Goal: Task Accomplishment & Management: Use online tool/utility

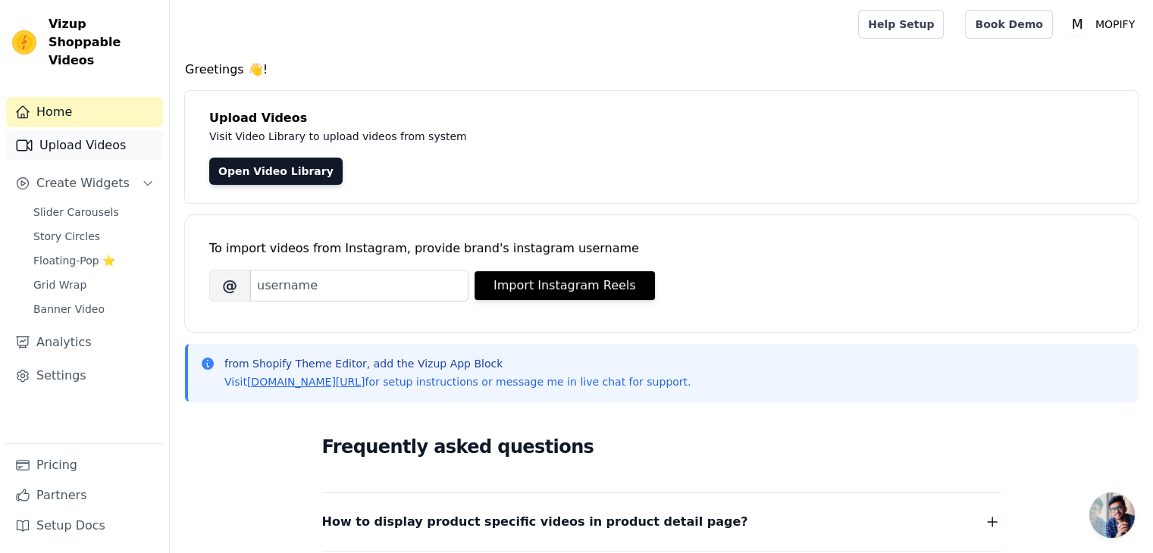
click at [85, 132] on link "Upload Videos" at bounding box center [84, 145] width 157 height 30
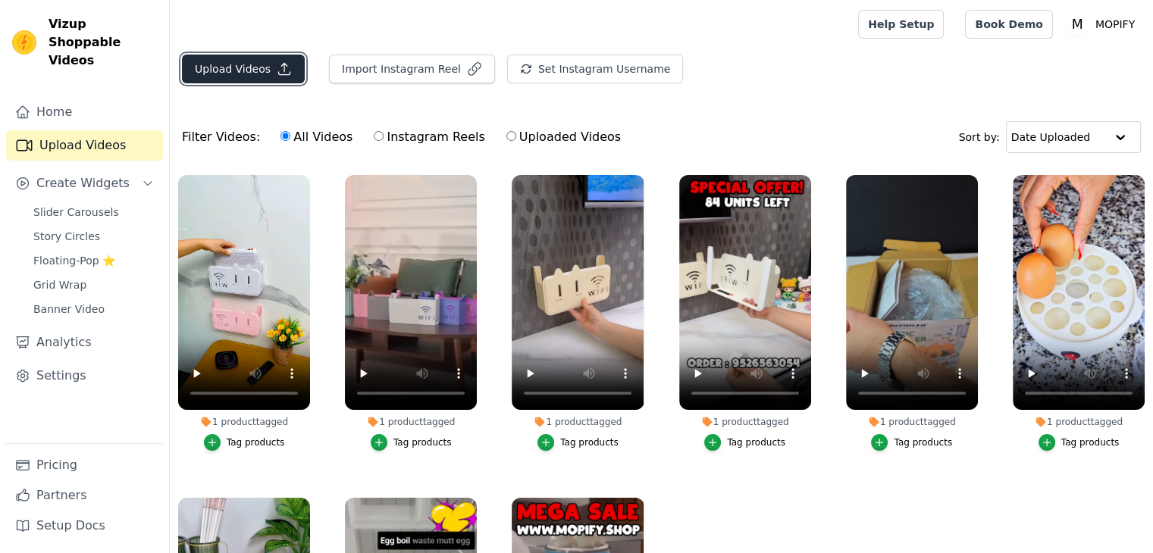
click at [252, 64] on button "Upload Videos" at bounding box center [243, 69] width 123 height 29
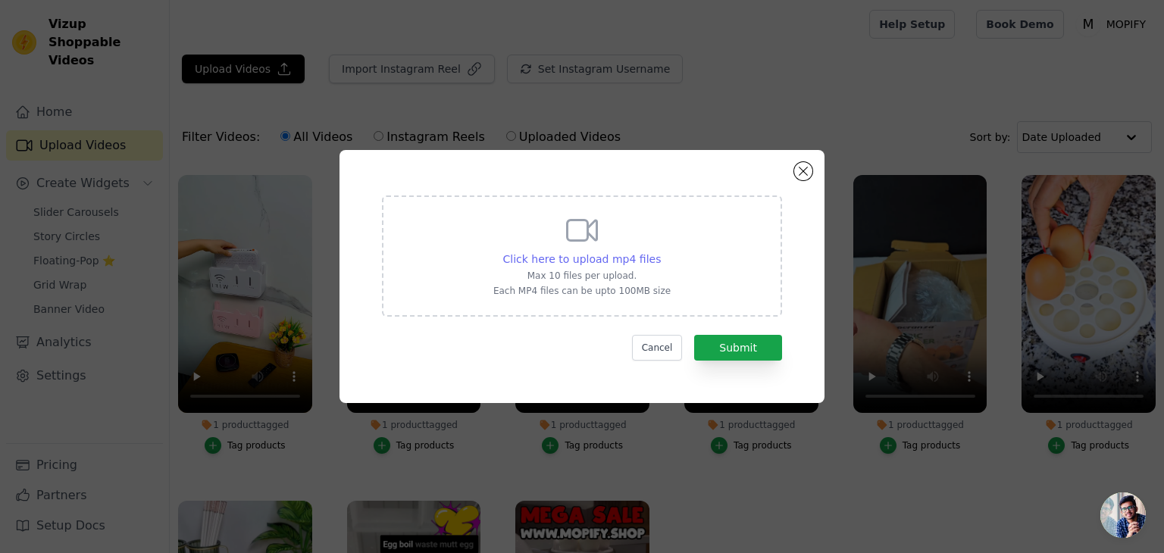
click at [572, 258] on span "Click here to upload mp4 files" at bounding box center [582, 259] width 158 height 12
click at [660, 252] on input "Click here to upload mp4 files Max 10 files per upload. Each MP4 files can be u…" at bounding box center [660, 251] width 1 height 1
type input "C:\fakepath\Microfiber Duster For Cleaning🧹🤯 New Viral Gadgets, Smart Appliance…"
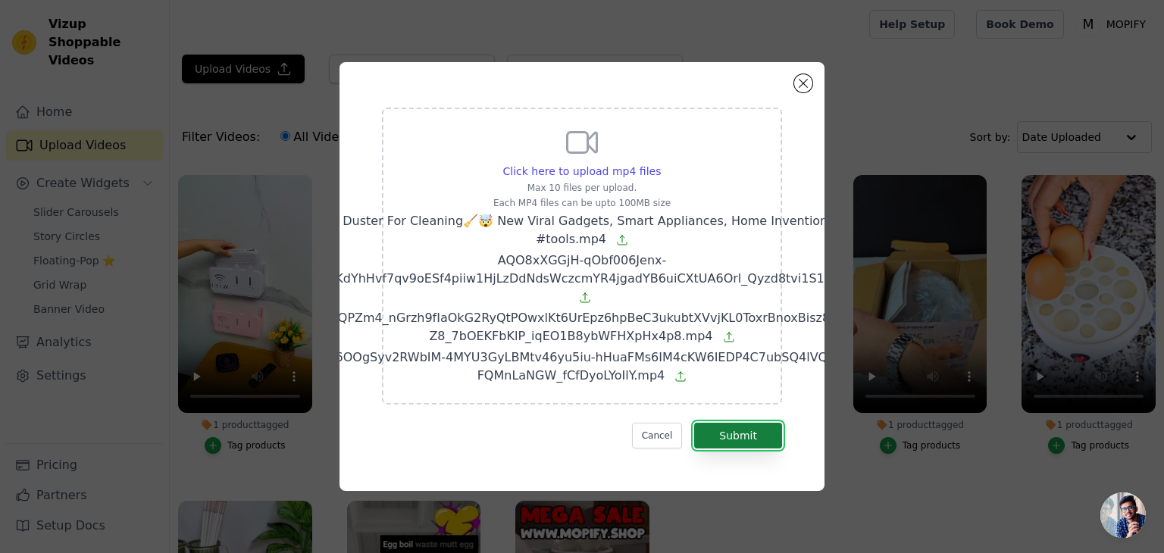
click at [707, 436] on button "Submit" at bounding box center [738, 436] width 88 height 26
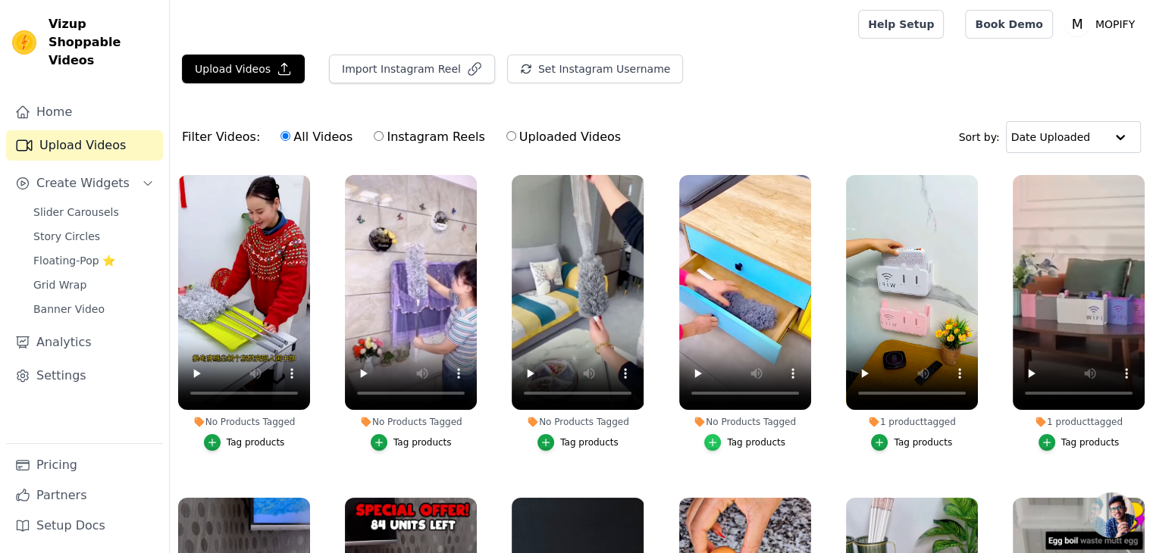
click at [712, 437] on icon "button" at bounding box center [712, 442] width 11 height 11
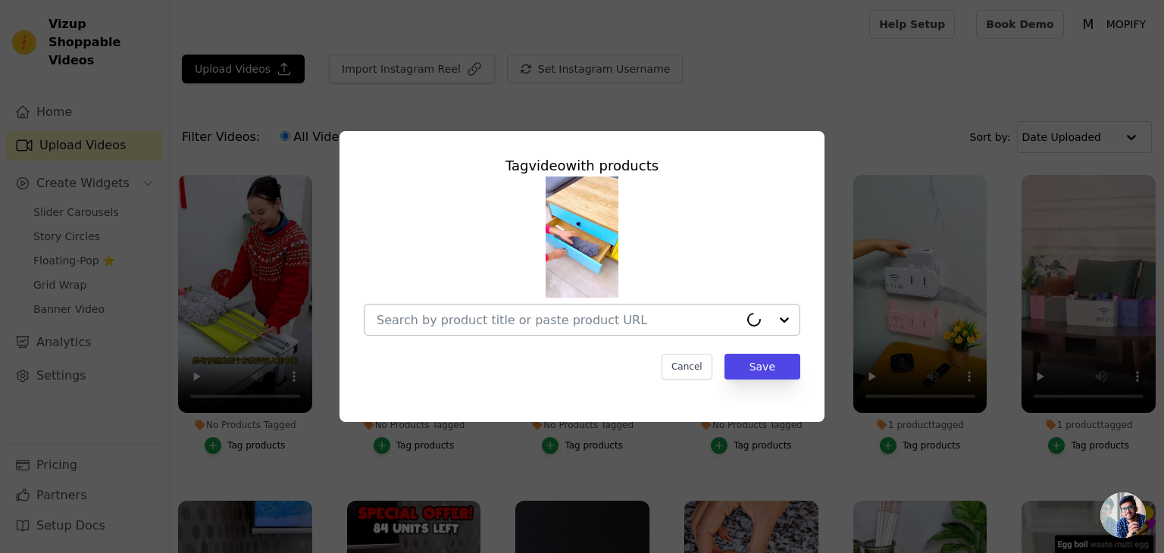
click at [631, 327] on input "No Products Tagged Tag video with products Cancel Save Tag products" at bounding box center [558, 320] width 362 height 14
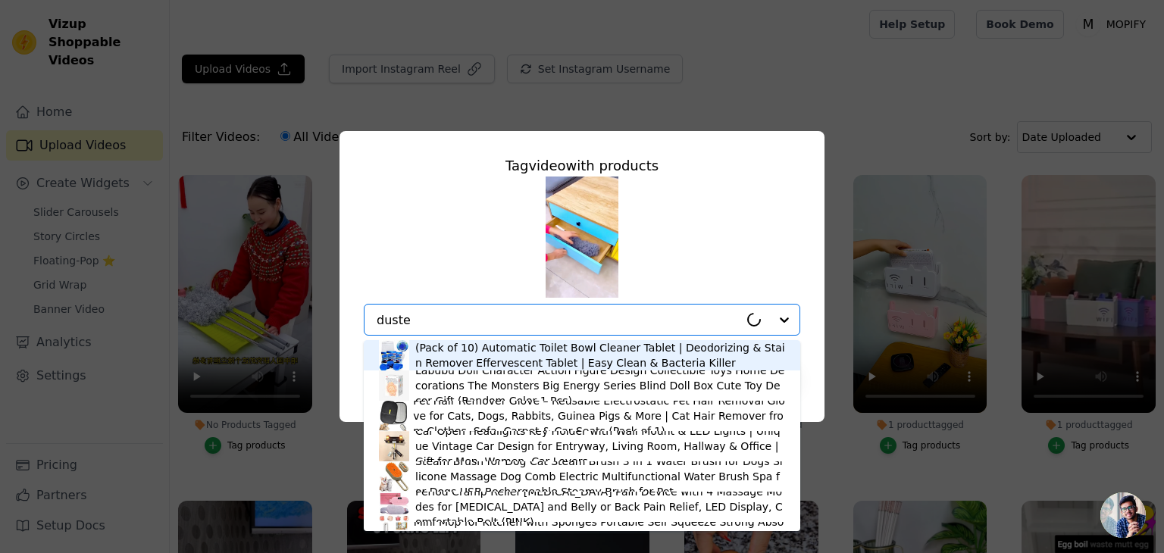
type input "duster"
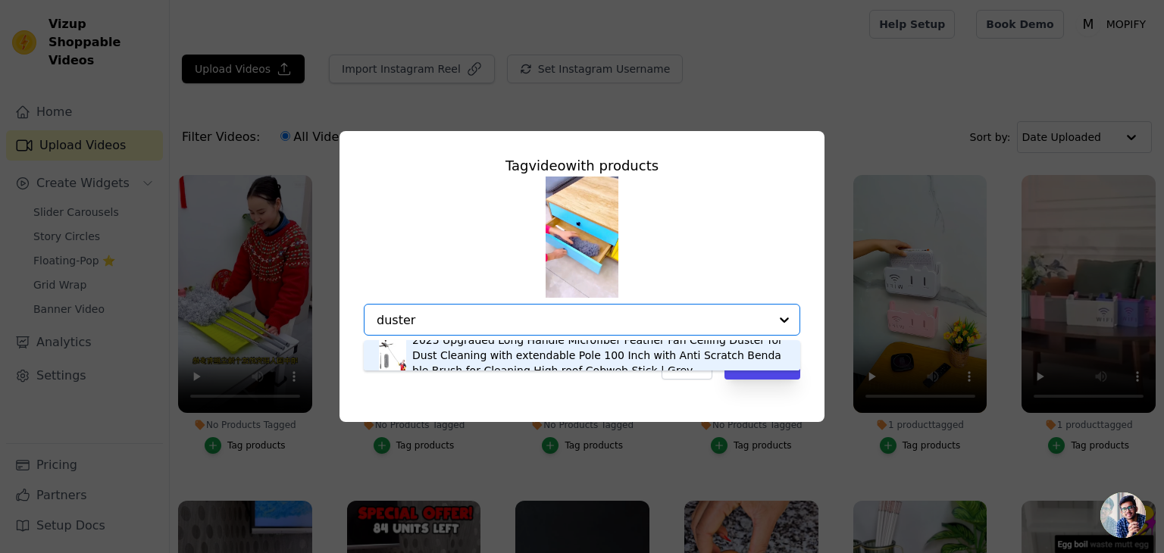
drag, startPoint x: 467, startPoint y: 322, endPoint x: 340, endPoint y: 324, distance: 127.3
click at [346, 325] on div "Tag video with products 2025 Upgraded Long Handle Microfiber Feather Fan Ceilin…" at bounding box center [582, 276] width 485 height 291
click at [479, 361] on div "2025 Upgraded Long Handle Microfiber Feather Fan Ceiling Duster for Dust Cleani…" at bounding box center [598, 355] width 373 height 45
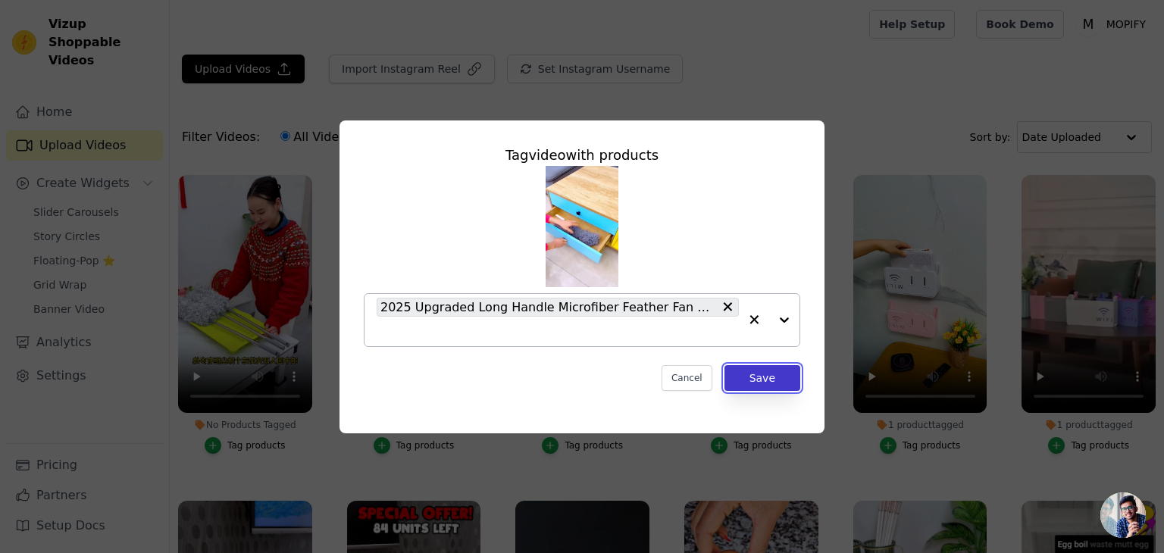
click at [753, 377] on button "Save" at bounding box center [763, 378] width 76 height 26
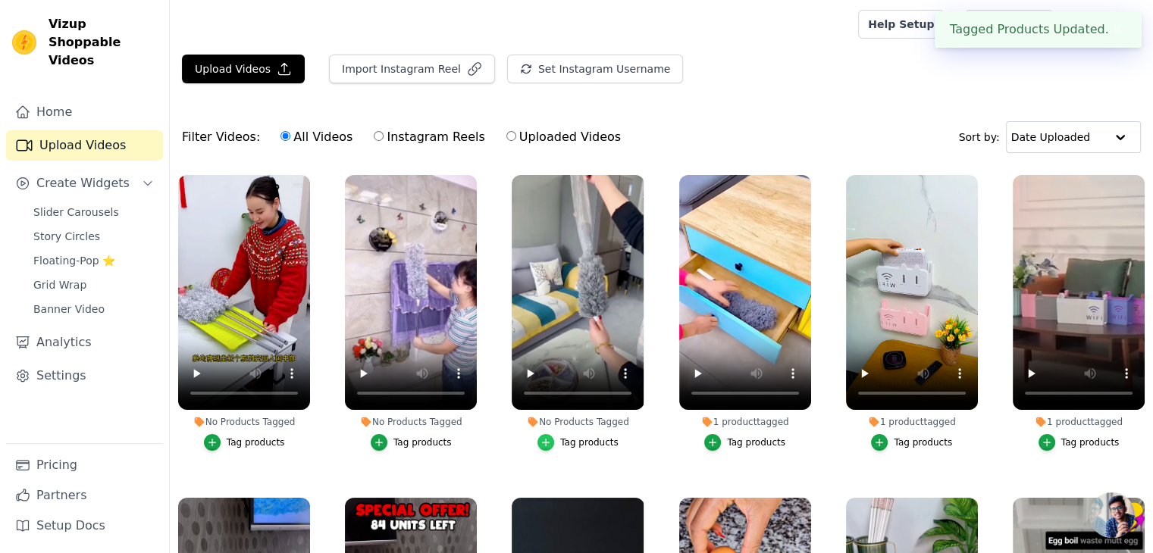
click at [549, 437] on icon "button" at bounding box center [545, 442] width 11 height 11
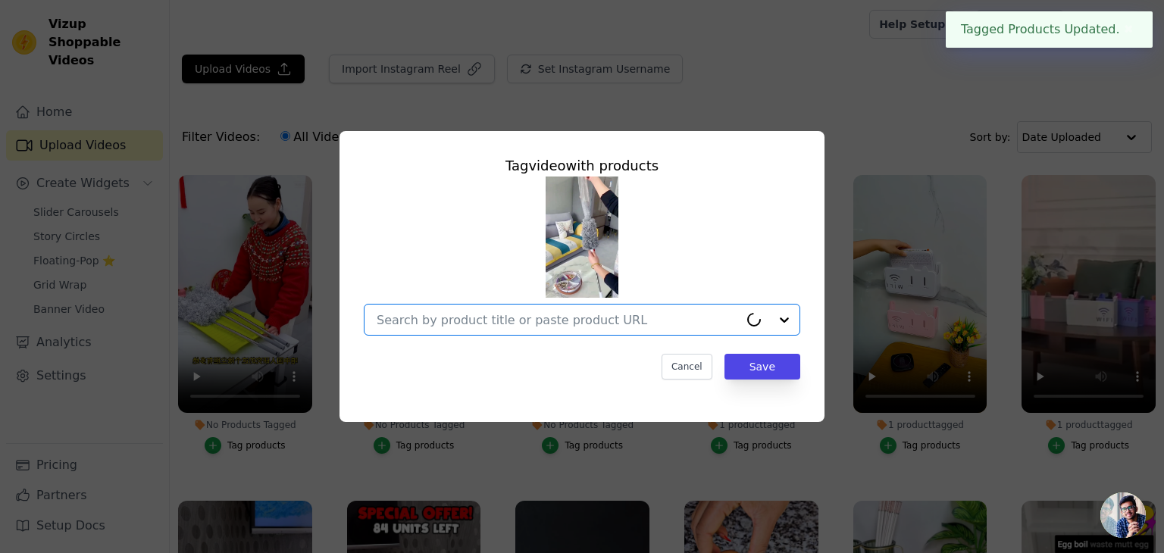
click at [481, 316] on input "No Products Tagged Tag video with products Option undefined, selected. Select i…" at bounding box center [558, 320] width 362 height 14
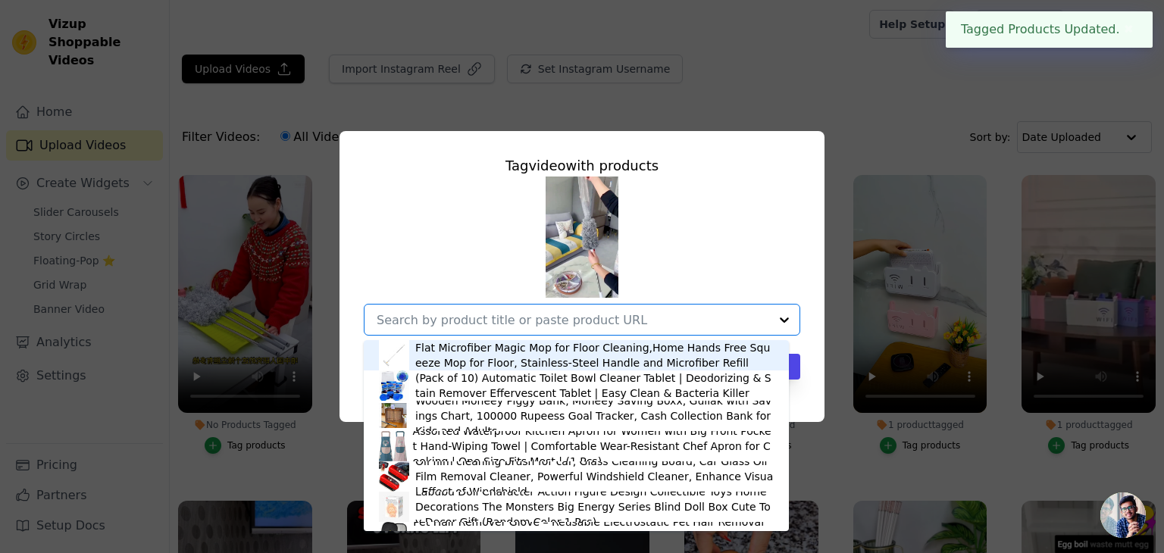
paste input "duster"
type input "duster"
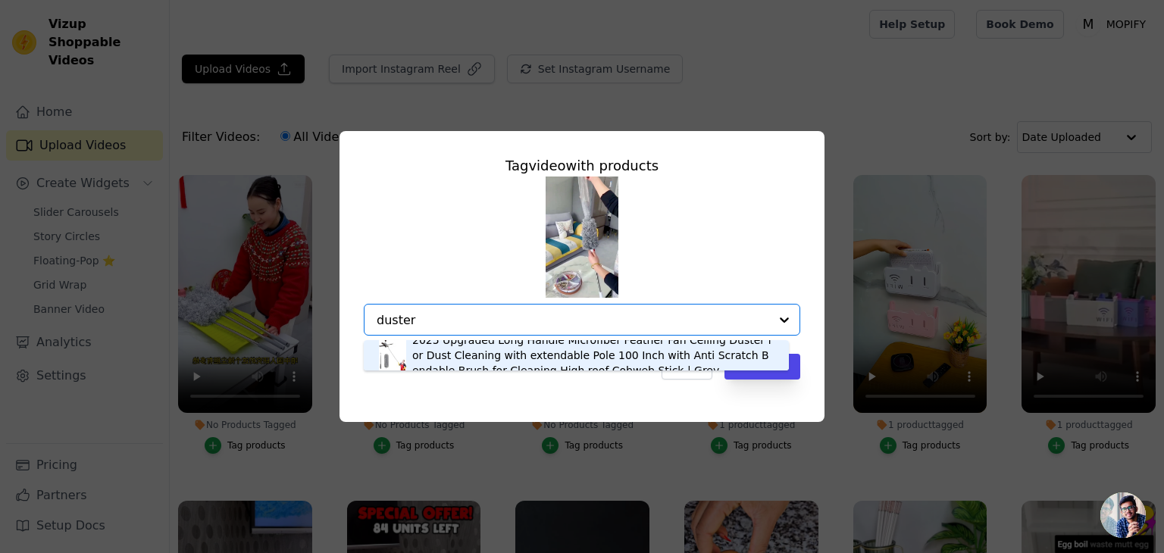
click at [471, 355] on div "2025 Upgraded Long Handle Microfiber Feather Fan Ceiling Duster for Dust Cleani…" at bounding box center [593, 355] width 362 height 45
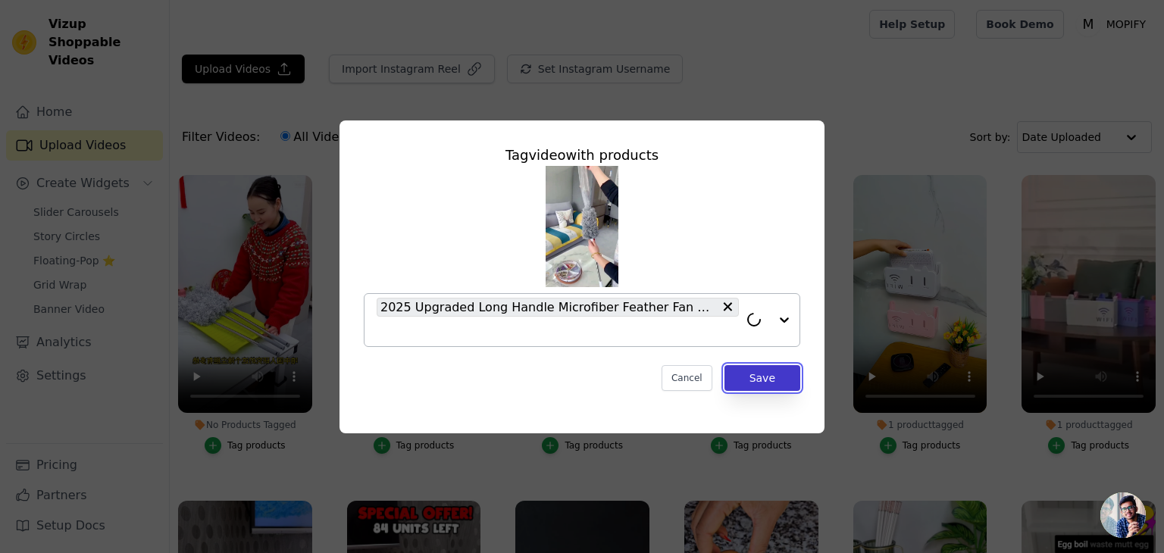
click at [756, 377] on button "Save" at bounding box center [763, 378] width 76 height 26
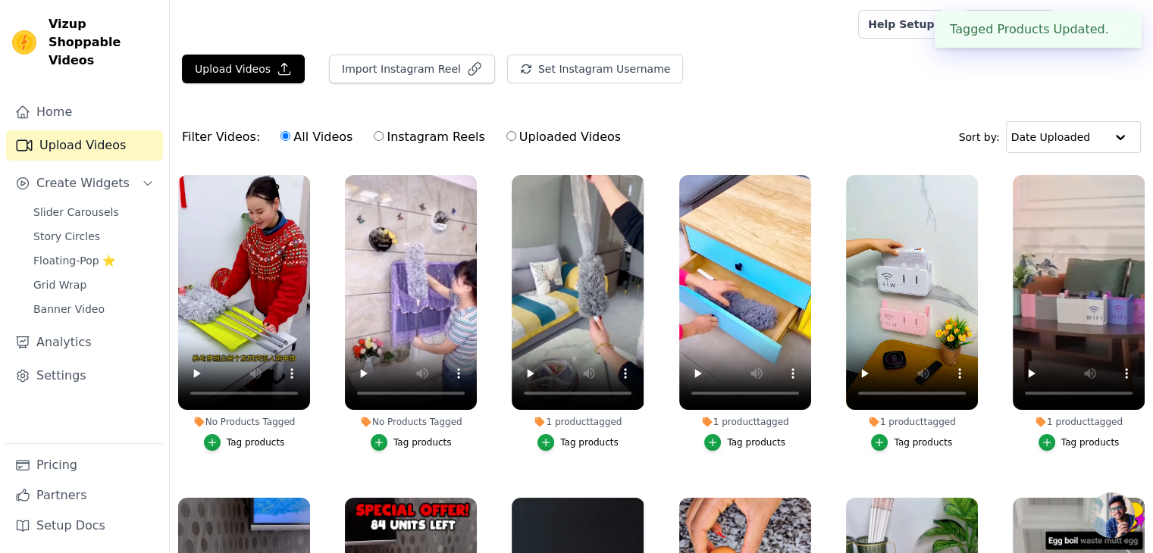
click at [390, 441] on button "Tag products" at bounding box center [411, 442] width 81 height 17
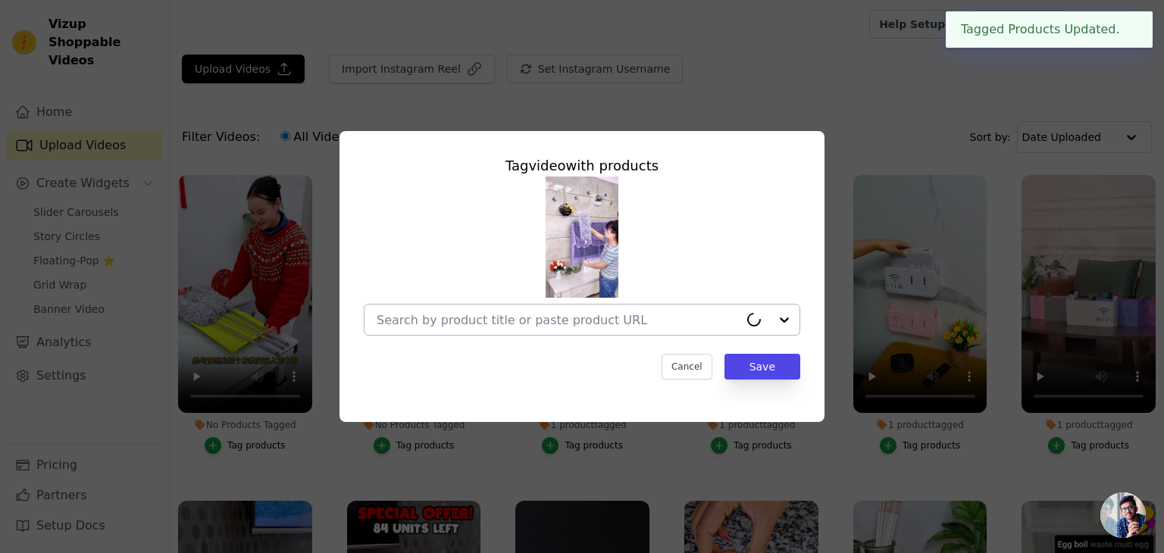
click at [432, 322] on input "No Products Tagged Tag video with products Cancel Save Tag products" at bounding box center [558, 320] width 362 height 14
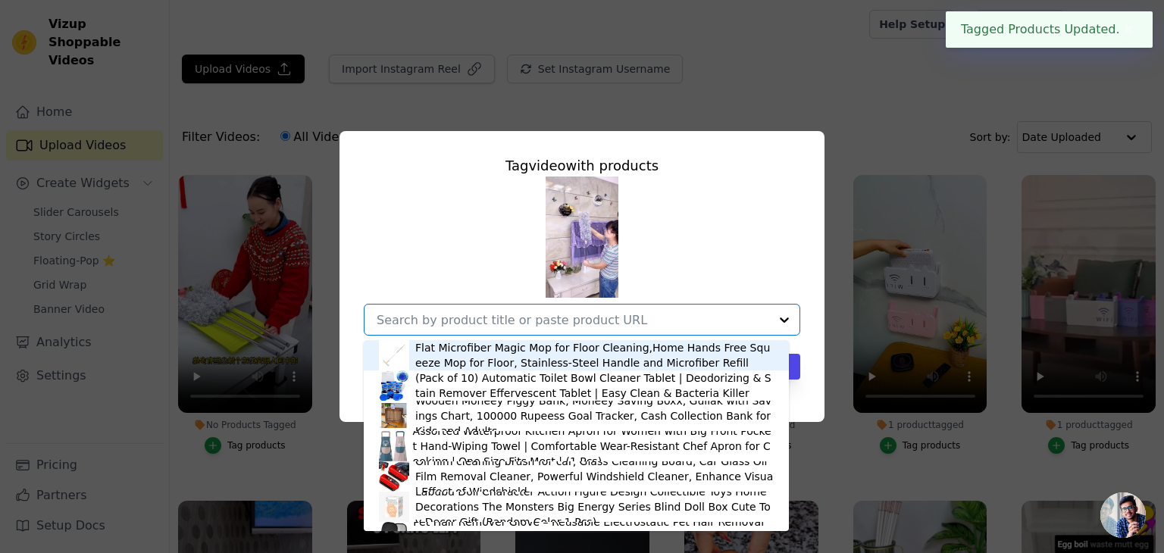
paste input "duster"
type input "duster"
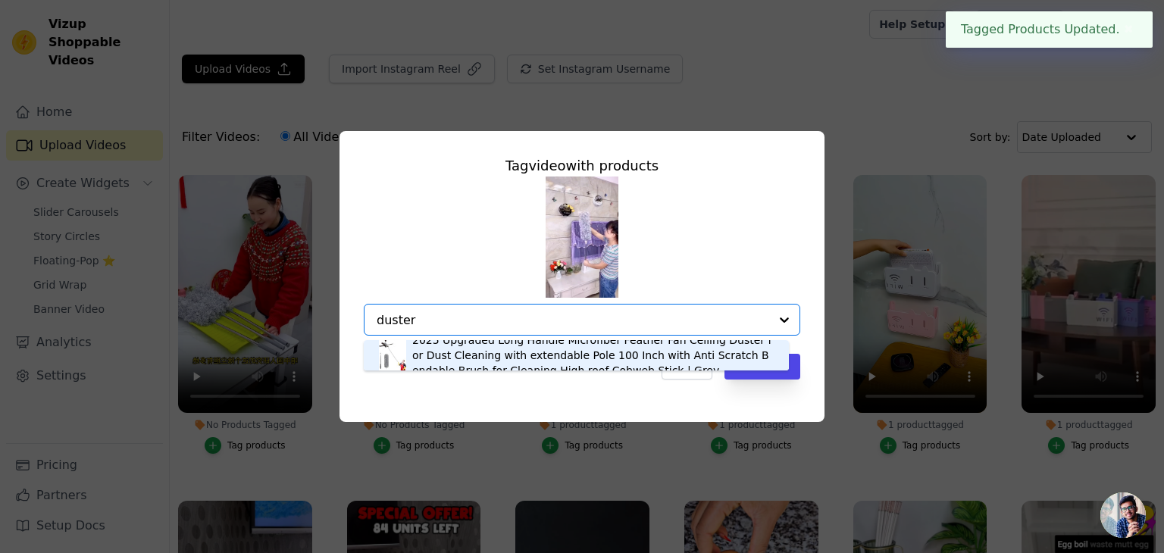
click at [540, 352] on div "2025 Upgraded Long Handle Microfiber Feather Fan Ceiling Duster for Dust Cleani…" at bounding box center [593, 355] width 362 height 45
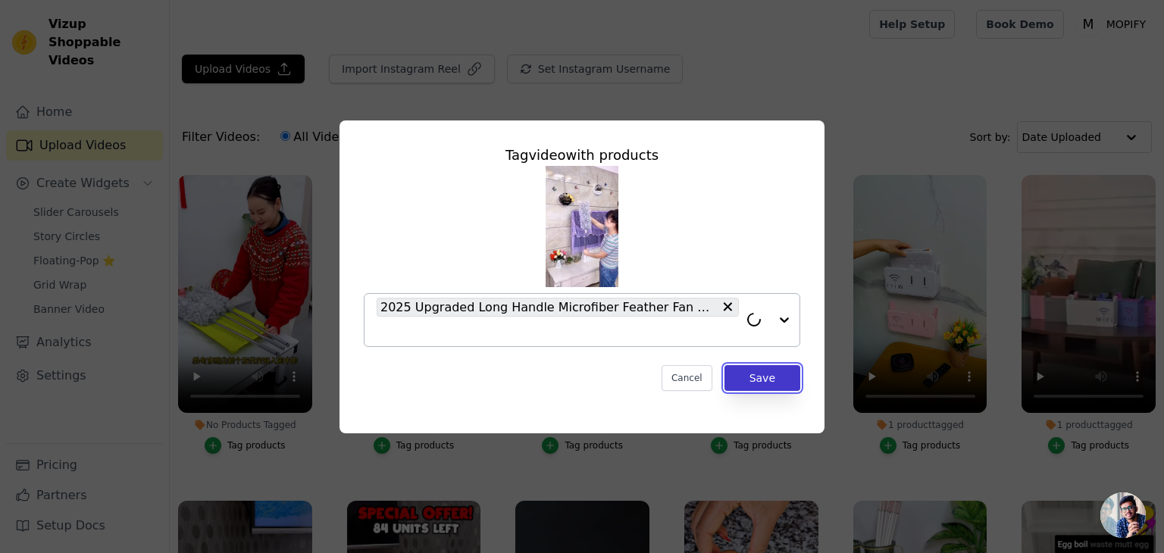
click at [765, 379] on button "Save" at bounding box center [763, 378] width 76 height 26
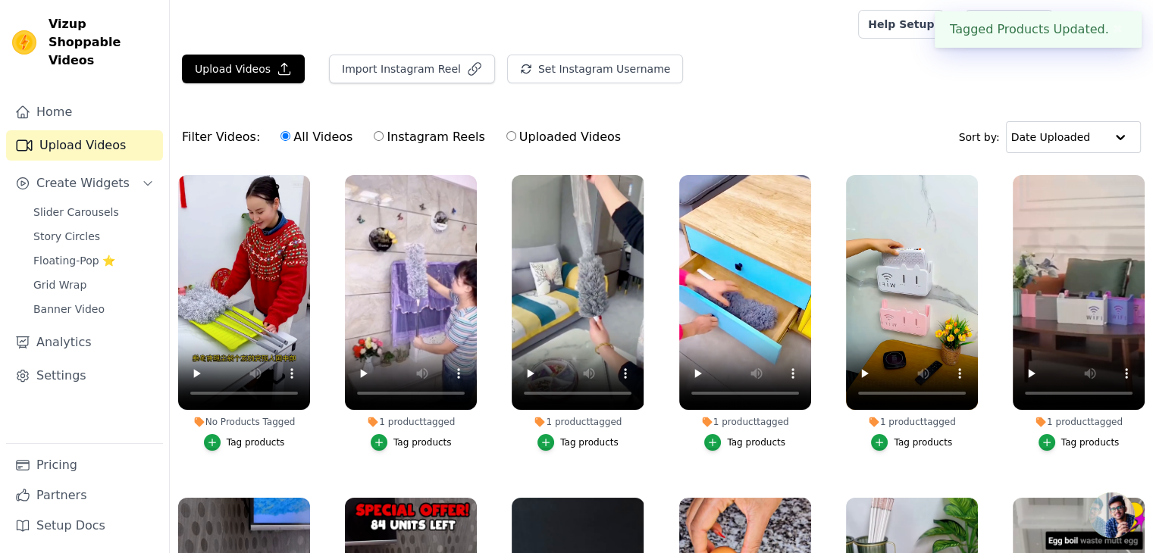
click at [241, 437] on div "Tag products" at bounding box center [256, 443] width 58 height 12
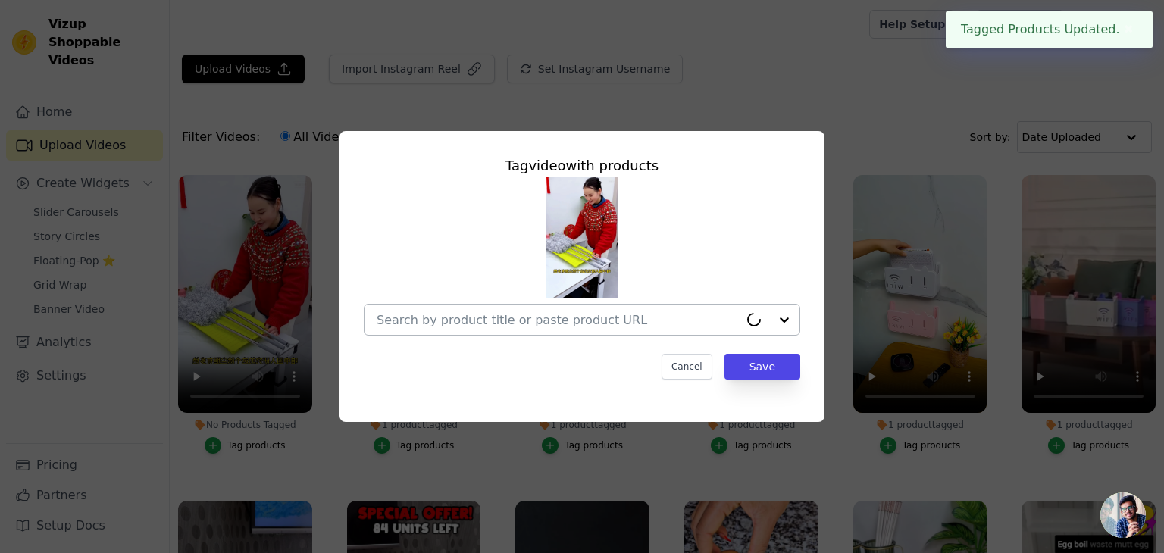
click at [413, 313] on input "No Products Tagged Tag video with products Cancel Save Tag products" at bounding box center [558, 320] width 362 height 14
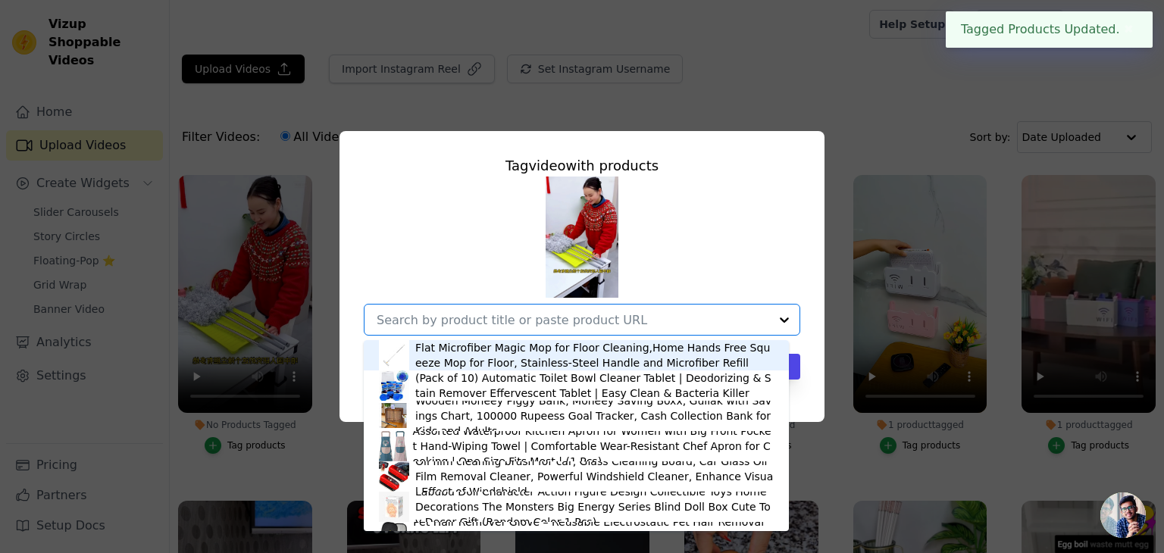
paste input "duster"
type input "duster"
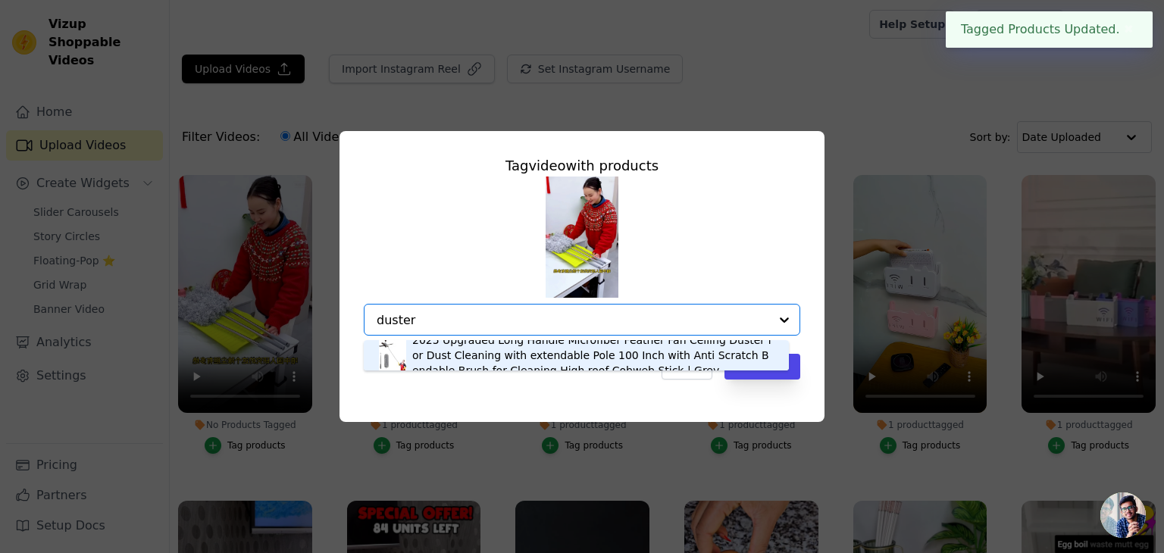
click at [501, 353] on div "2025 Upgraded Long Handle Microfiber Feather Fan Ceiling Duster for Dust Cleani…" at bounding box center [593, 355] width 362 height 45
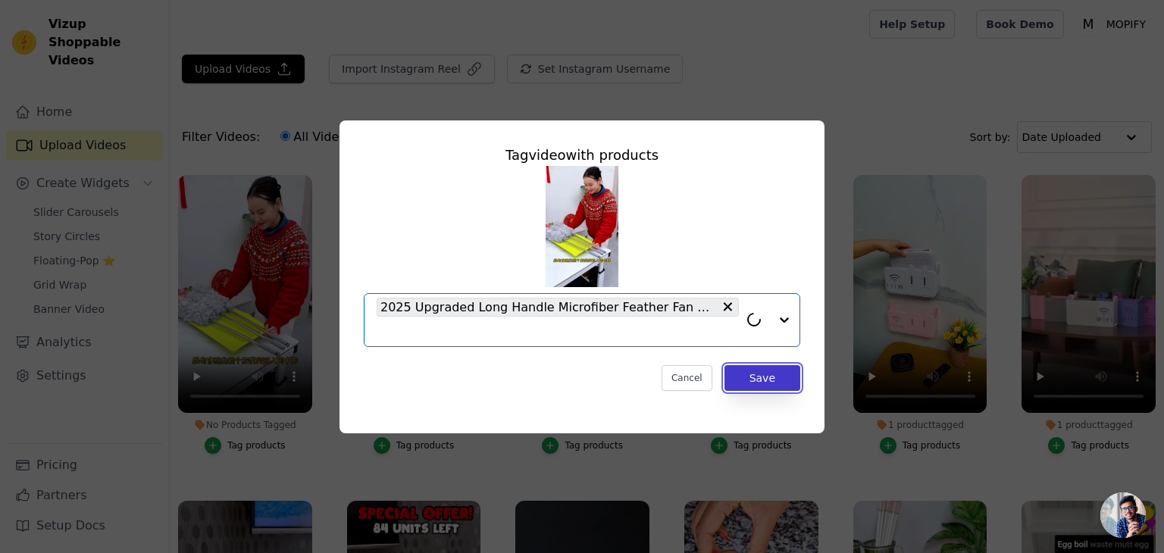
click at [771, 377] on button "Save" at bounding box center [763, 378] width 76 height 26
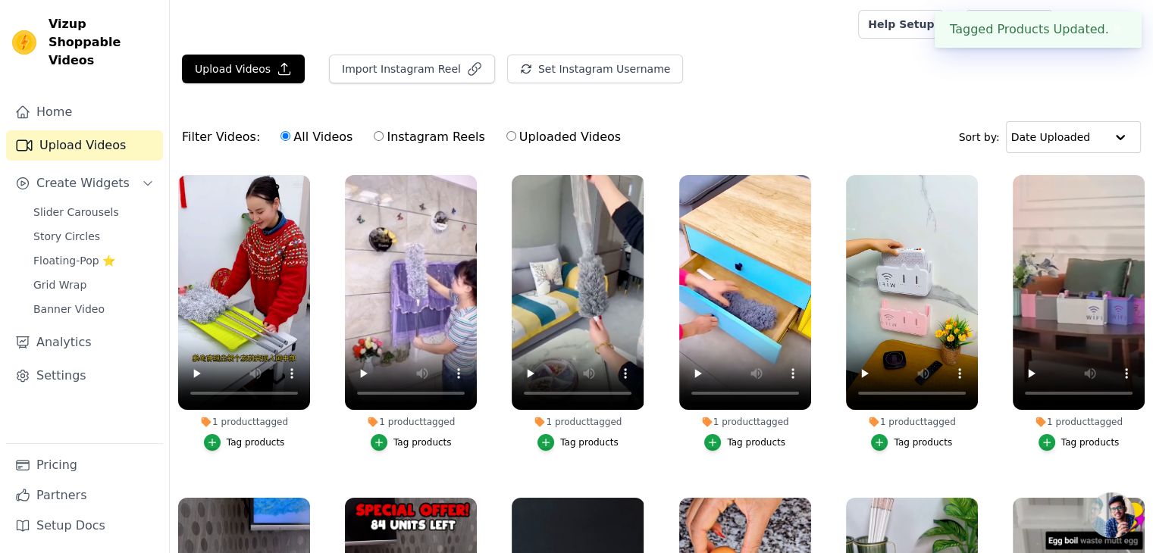
click at [765, 120] on div "Filter Videos: All Videos Instagram Reels Uploaded Videos Sort by: Date Uploaded" at bounding box center [661, 137] width 983 height 59
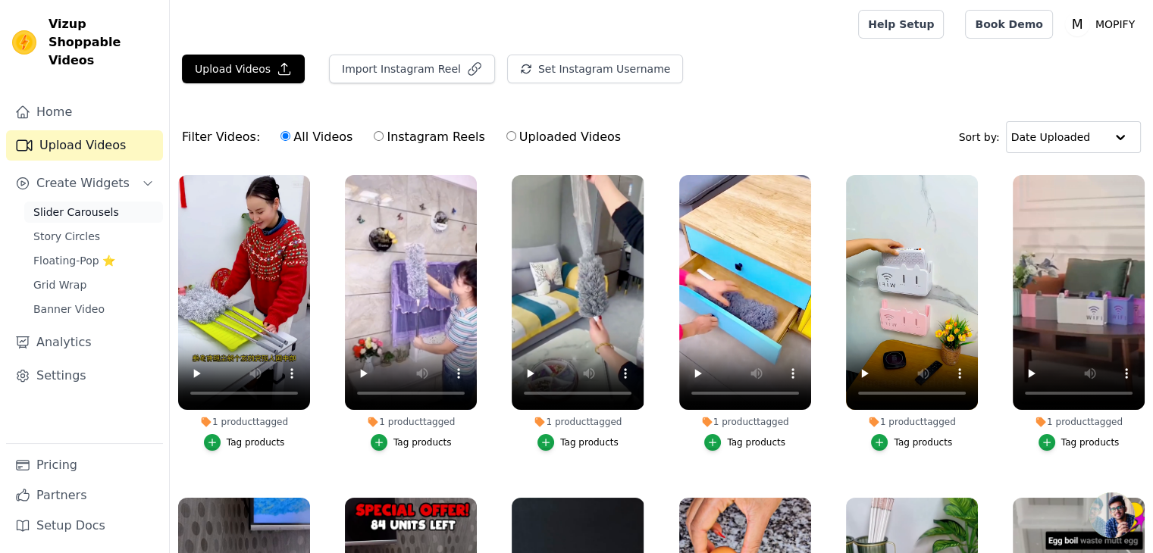
click at [73, 205] on span "Slider Carousels" at bounding box center [76, 212] width 86 height 15
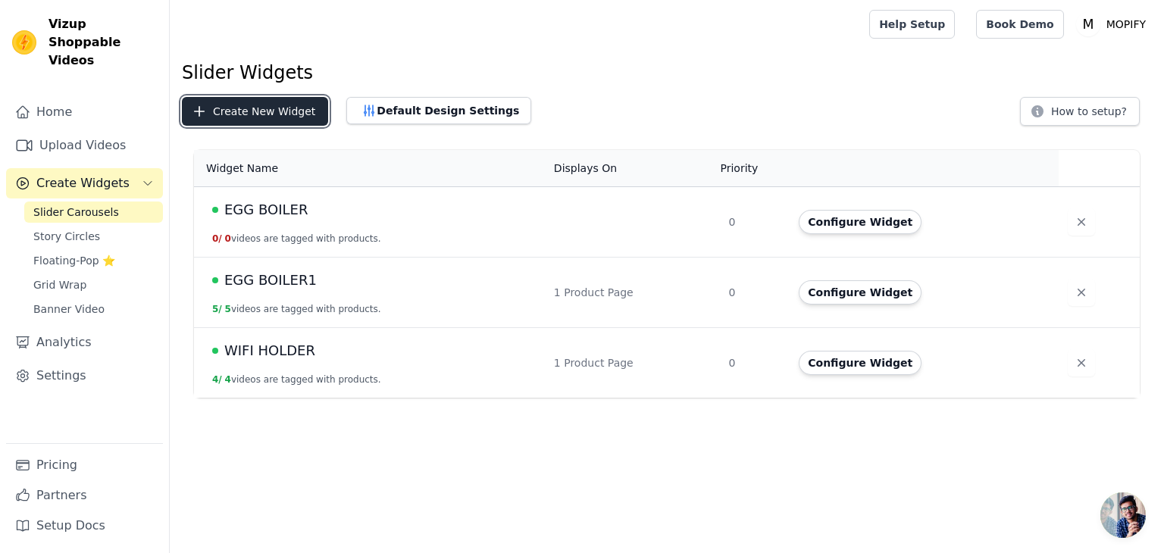
click at [276, 111] on button "Create New Widget" at bounding box center [255, 111] width 146 height 29
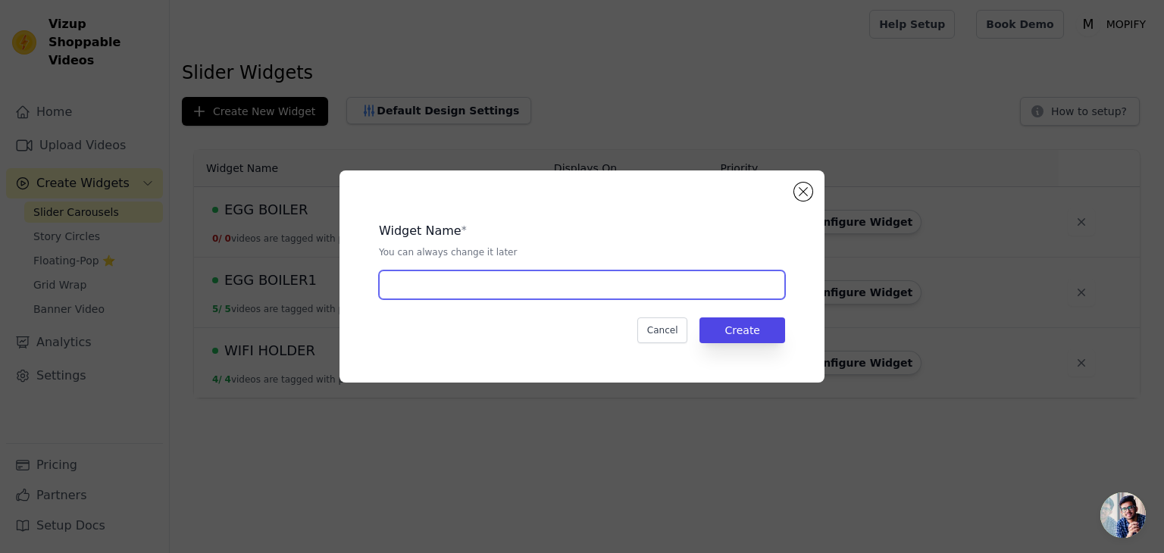
click at [423, 283] on input "text" at bounding box center [582, 285] width 406 height 29
type input "m"
type input "MICROFIBER DUSTER"
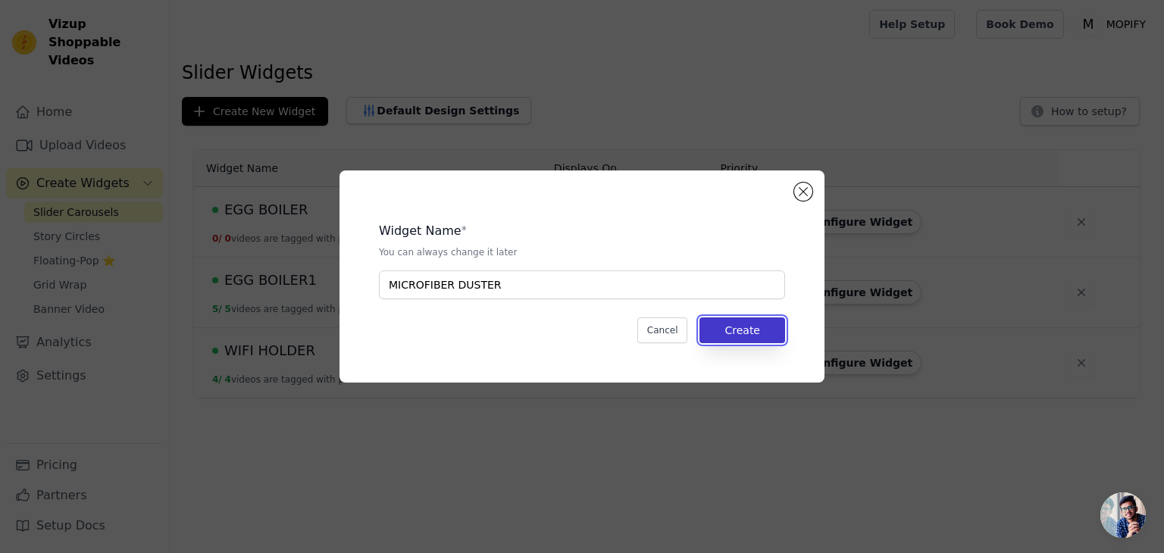
click at [755, 325] on button "Create" at bounding box center [743, 331] width 86 height 26
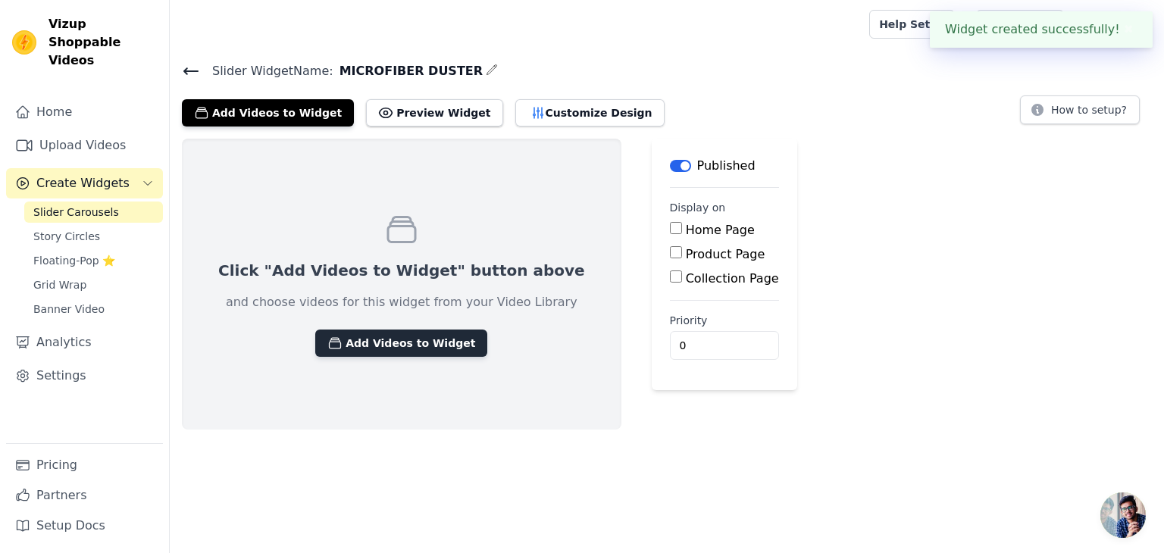
click at [396, 348] on button "Add Videos to Widget" at bounding box center [401, 343] width 172 height 27
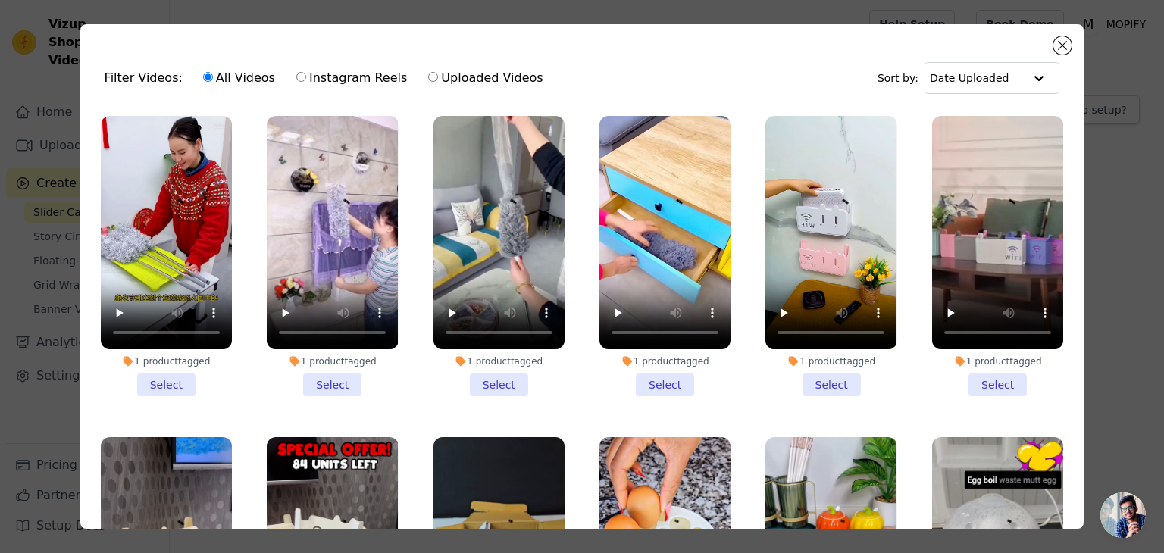
click at [170, 375] on li "1 product tagged Select" at bounding box center [166, 256] width 131 height 280
click at [0, 0] on input "1 product tagged Select" at bounding box center [0, 0] width 0 height 0
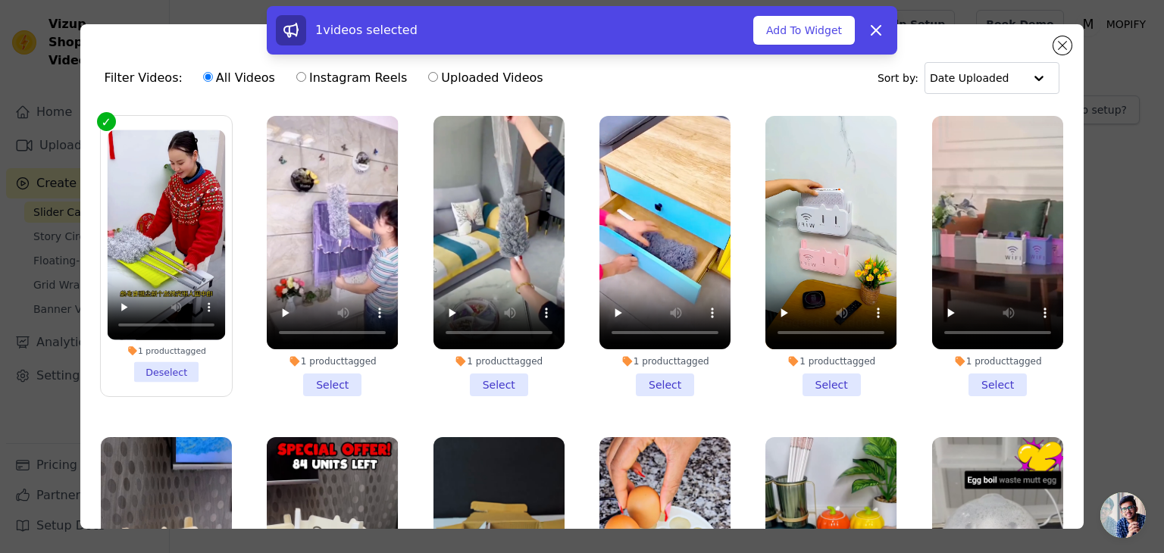
click at [349, 377] on li "1 product tagged Select" at bounding box center [332, 256] width 131 height 280
click at [0, 0] on input "1 product tagged Select" at bounding box center [0, 0] width 0 height 0
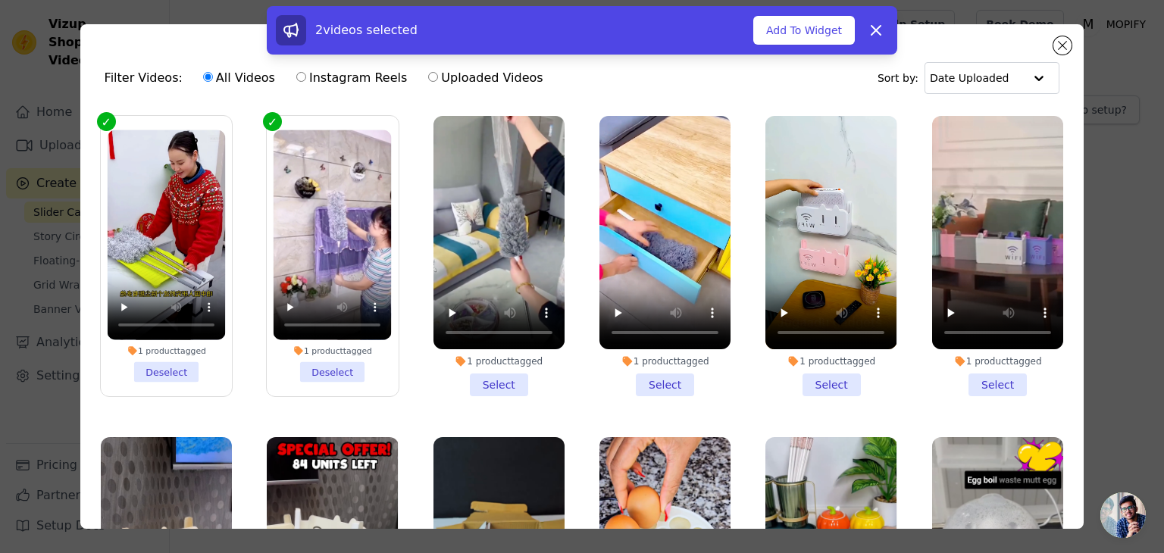
click at [490, 378] on li "1 product tagged Select" at bounding box center [499, 256] width 131 height 280
click at [0, 0] on input "1 product tagged Select" at bounding box center [0, 0] width 0 height 0
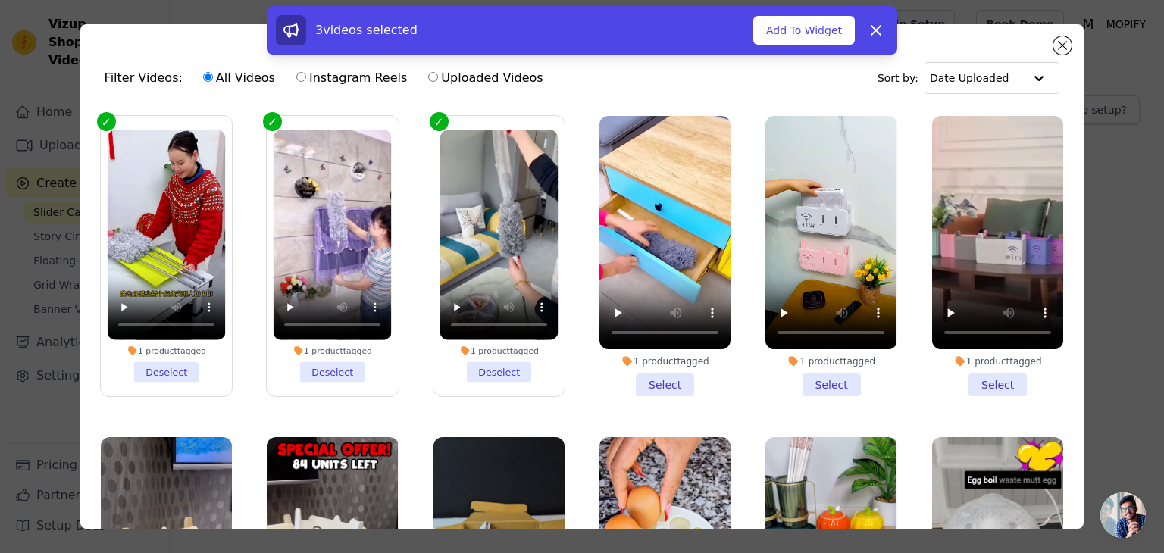
click at [639, 374] on li "1 product tagged Select" at bounding box center [664, 256] width 131 height 280
click at [0, 0] on input "1 product tagged Select" at bounding box center [0, 0] width 0 height 0
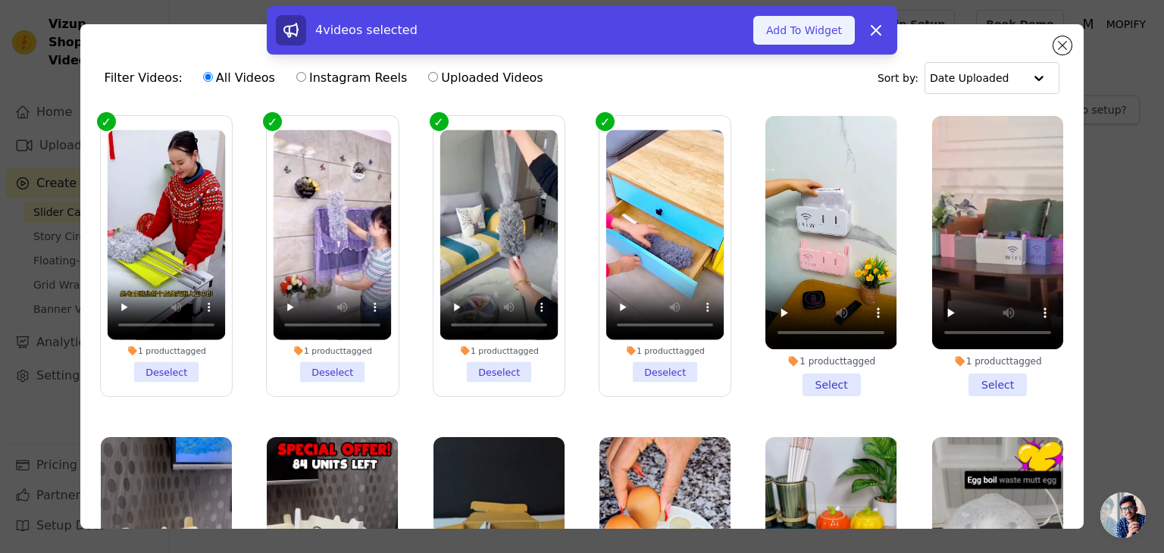
click at [811, 30] on button "Add To Widget" at bounding box center [804, 30] width 102 height 29
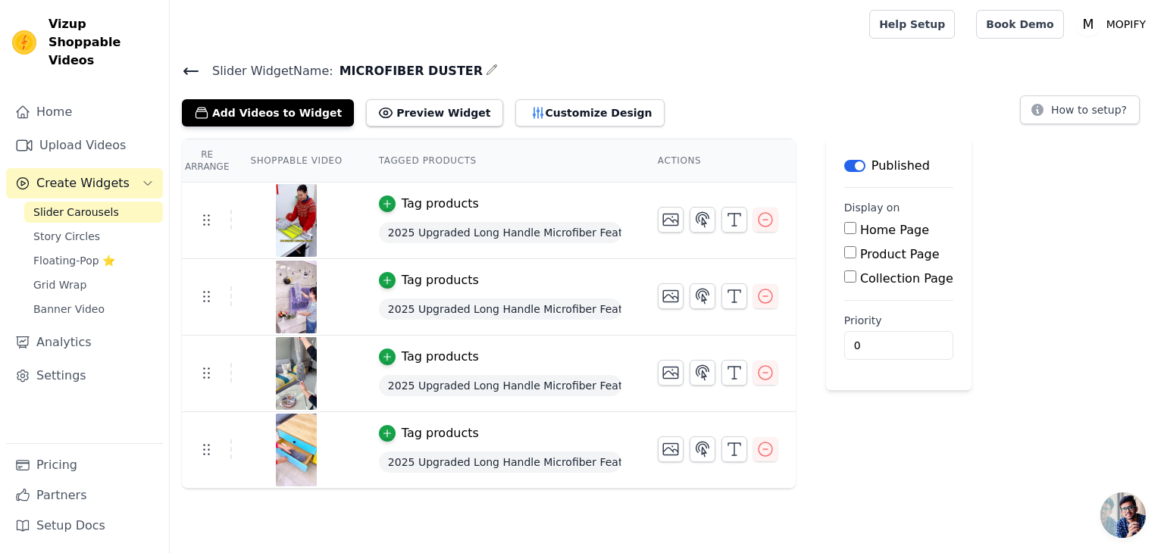
click at [844, 257] on input "Product Page" at bounding box center [850, 252] width 12 height 12
checkbox input "true"
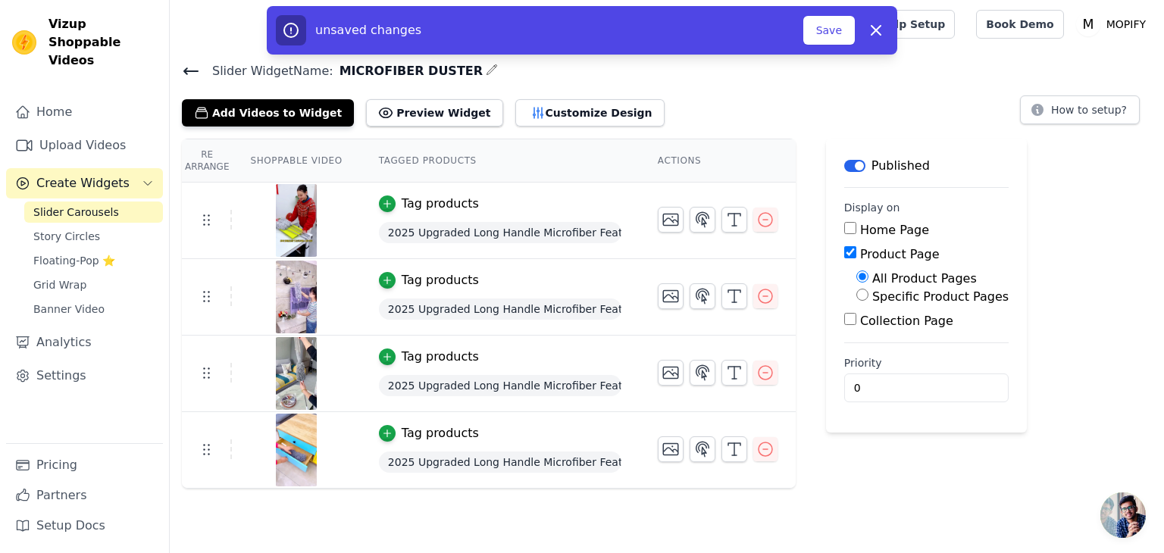
click at [856, 296] on input "Specific Product Pages" at bounding box center [862, 295] width 12 height 12
radio input "true"
click at [861, 333] on button "Select Products" at bounding box center [907, 331] width 102 height 26
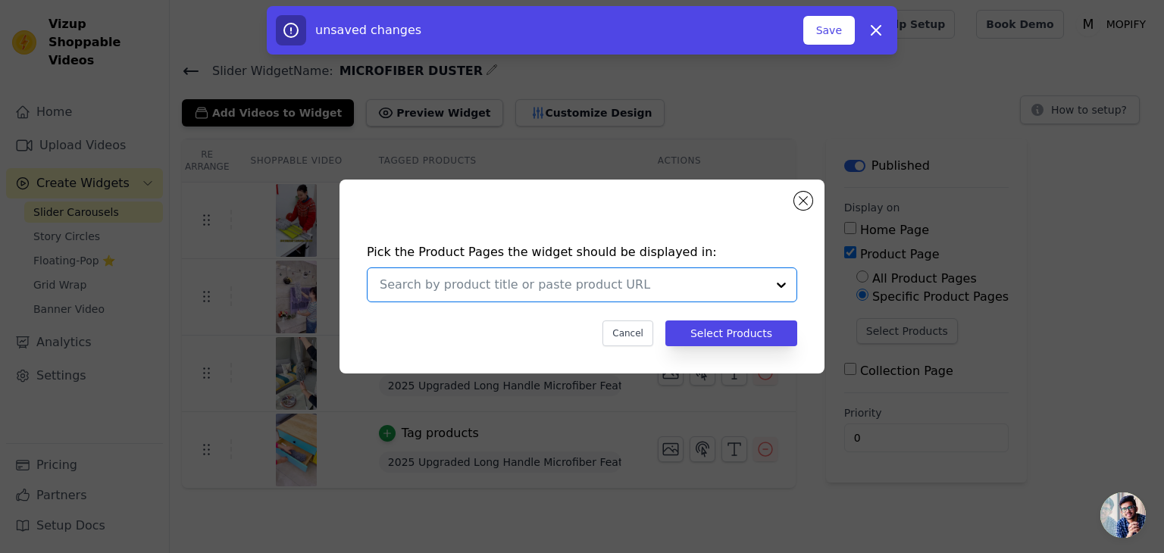
click at [587, 282] on input "text" at bounding box center [573, 285] width 387 height 18
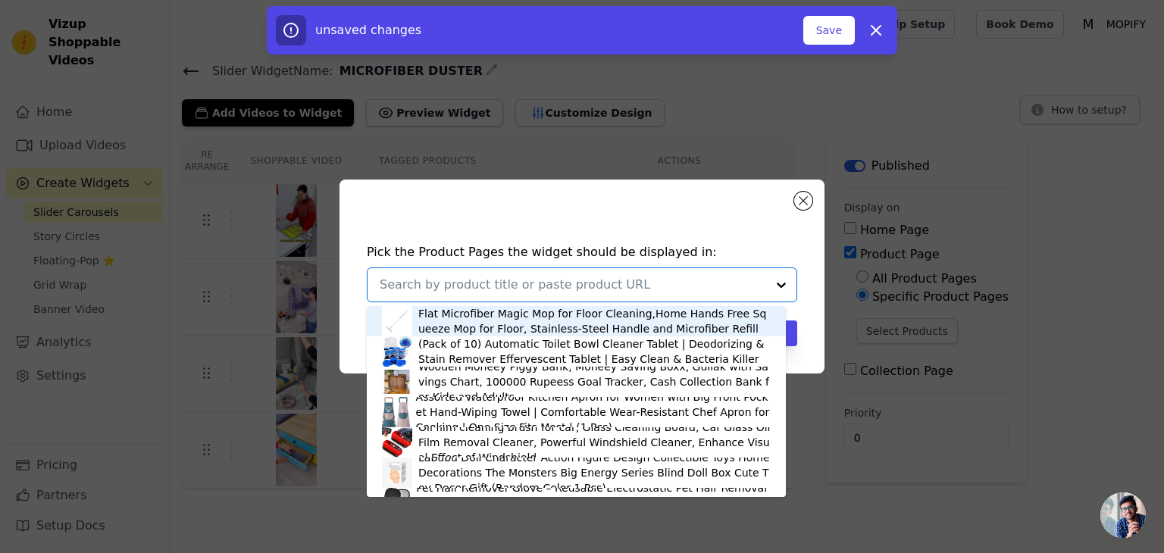
paste input "duster"
type input "duster"
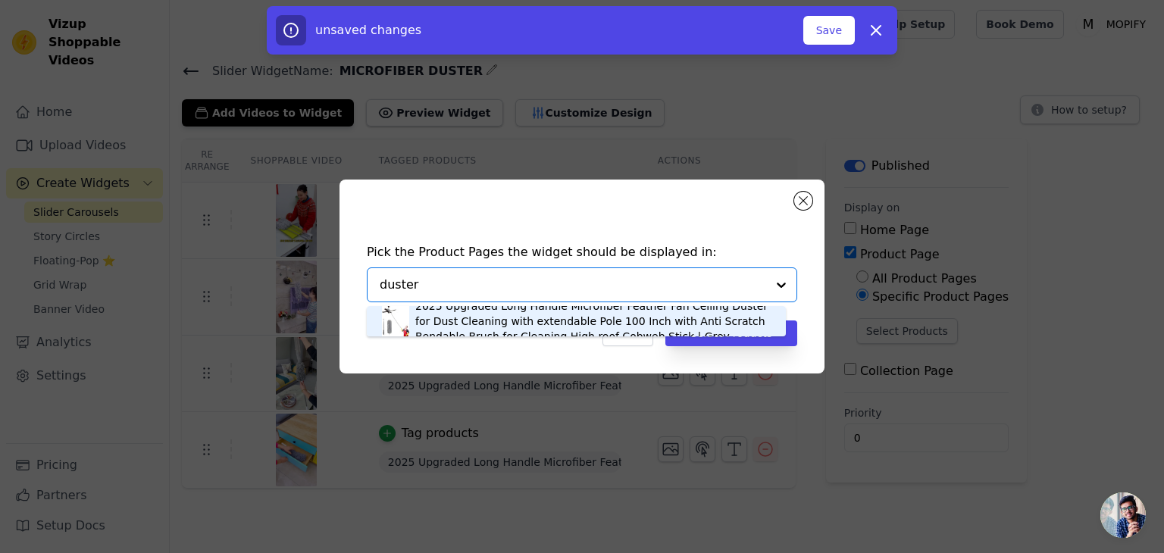
click at [518, 318] on div "2025 Upgraded Long Handle Microfiber Feather Fan Ceiling Duster for Dust Cleani…" at bounding box center [592, 321] width 355 height 45
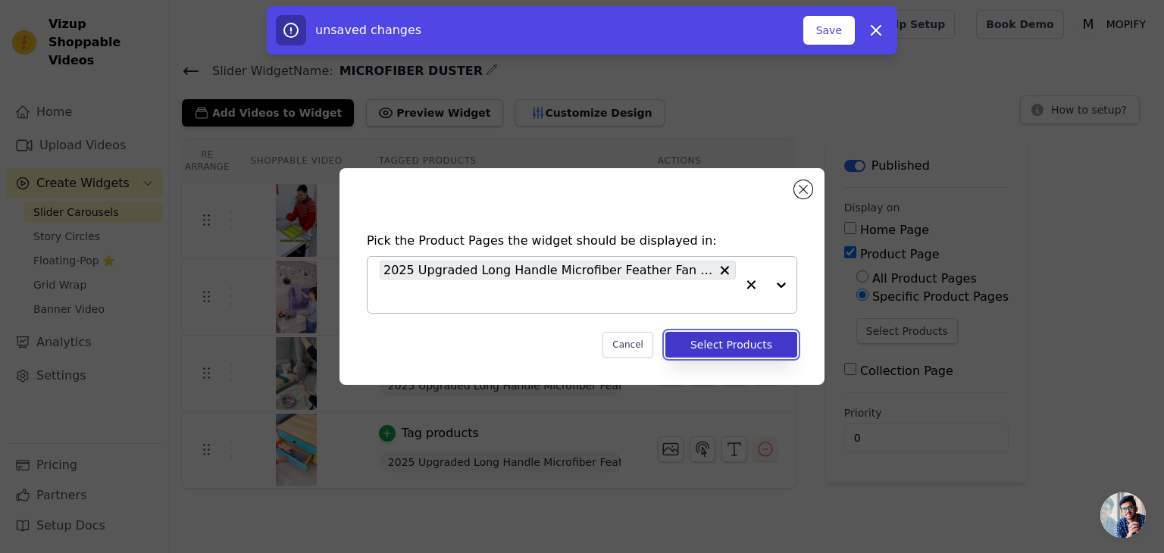
click at [731, 339] on button "Select Products" at bounding box center [731, 345] width 132 height 26
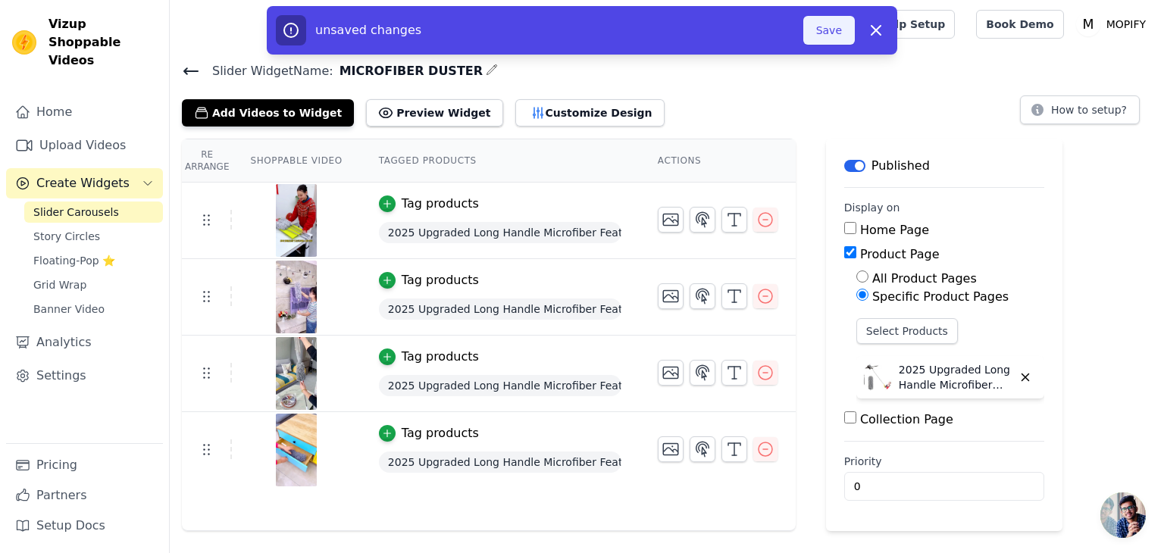
click at [836, 33] on button "Save" at bounding box center [829, 30] width 52 height 29
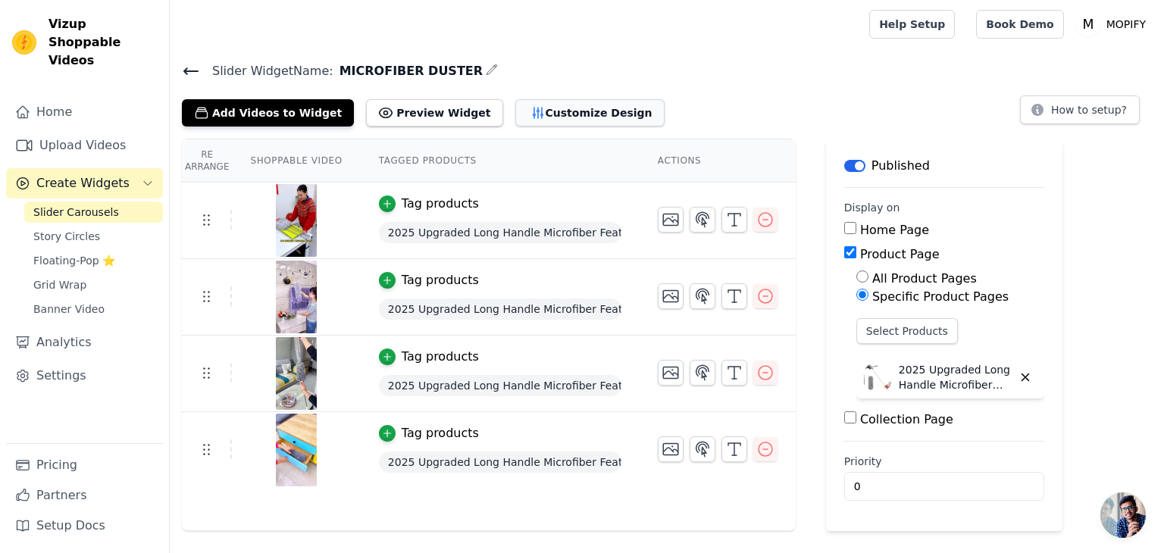
click at [531, 110] on icon "button" at bounding box center [538, 112] width 15 height 15
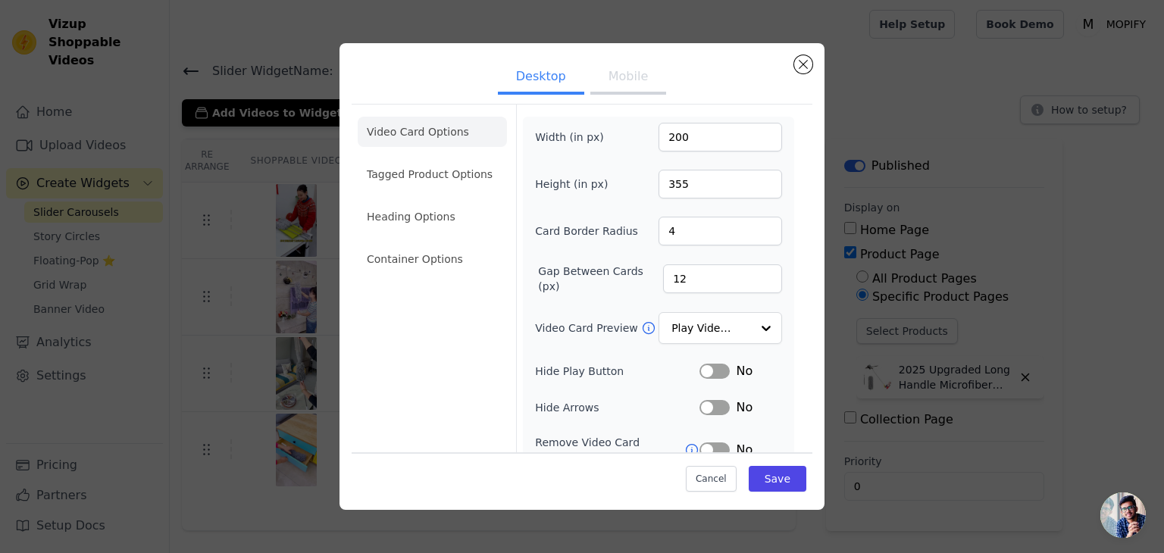
click at [602, 86] on button "Mobile" at bounding box center [628, 77] width 76 height 33
click at [546, 81] on button "Desktop" at bounding box center [541, 77] width 86 height 33
click at [803, 66] on button "Close modal" at bounding box center [803, 64] width 18 height 18
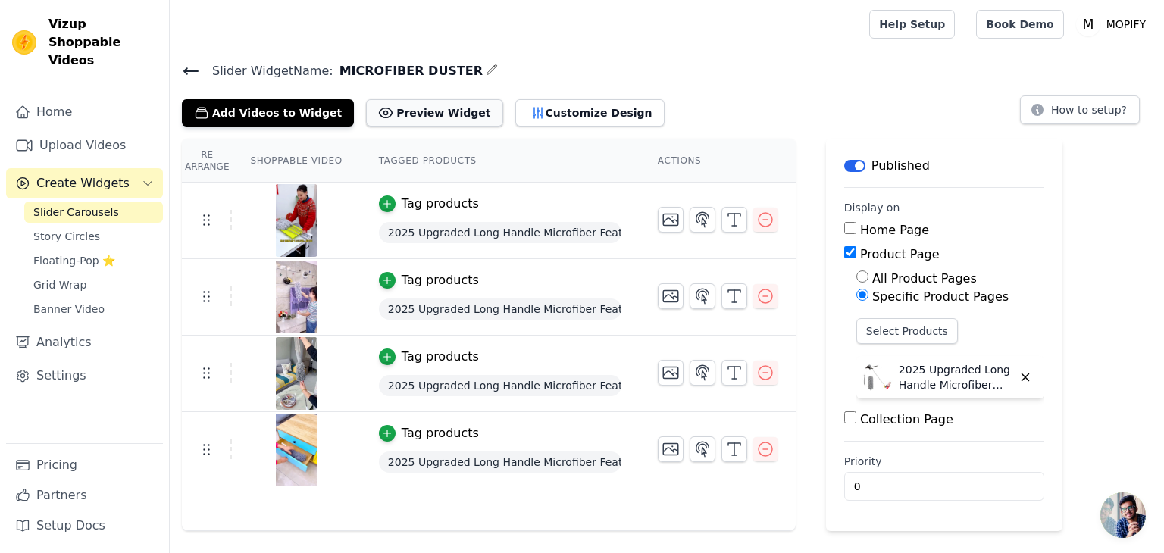
click at [390, 113] on button "Preview Widget" at bounding box center [434, 112] width 136 height 27
click at [533, 109] on button "Customize Design" at bounding box center [589, 112] width 149 height 27
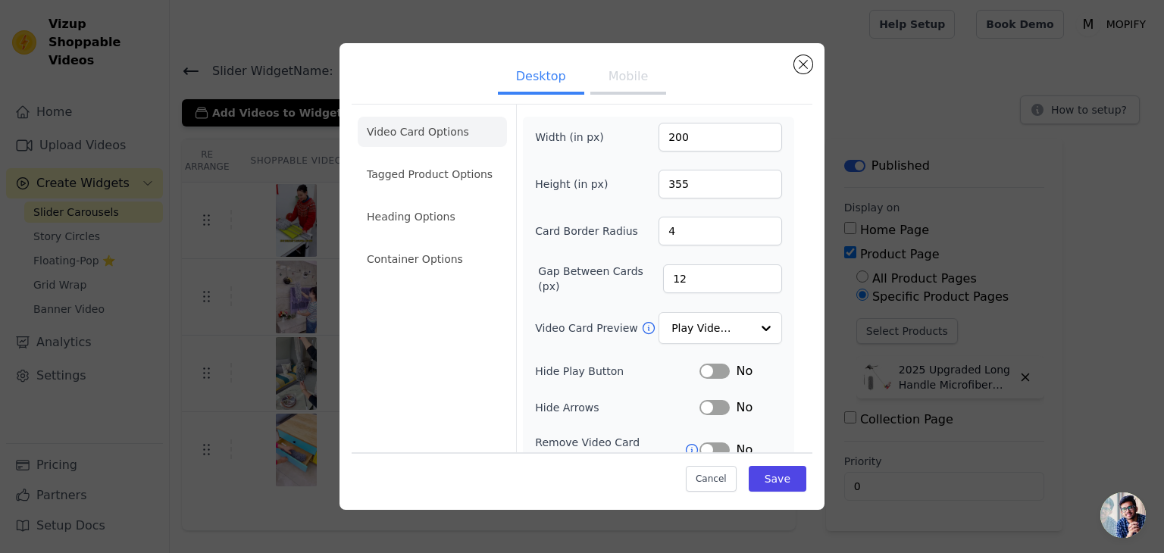
click at [617, 80] on button "Mobile" at bounding box center [628, 77] width 76 height 33
drag, startPoint x: 690, startPoint y: 139, endPoint x: 620, endPoint y: 124, distance: 71.9
click at [620, 123] on div "Width (in px) 200" at bounding box center [658, 137] width 247 height 29
paste input "1"
type input "100"
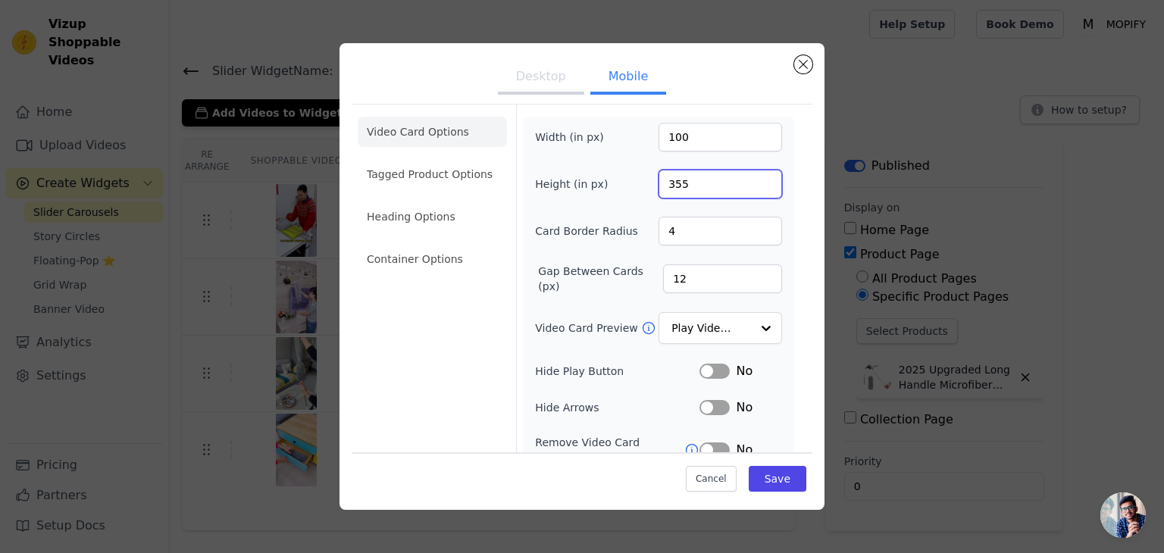
drag, startPoint x: 681, startPoint y: 187, endPoint x: 626, endPoint y: 183, distance: 55.5
click at [626, 183] on div "Height (in px) 355" at bounding box center [658, 184] width 247 height 29
paste input "04"
type input "304"
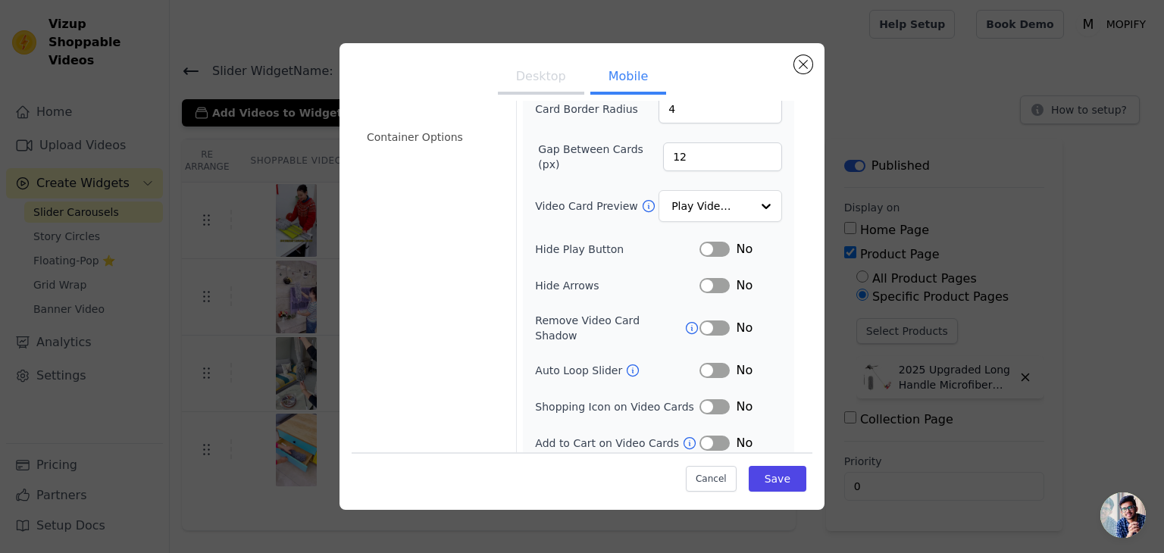
scroll to position [155, 0]
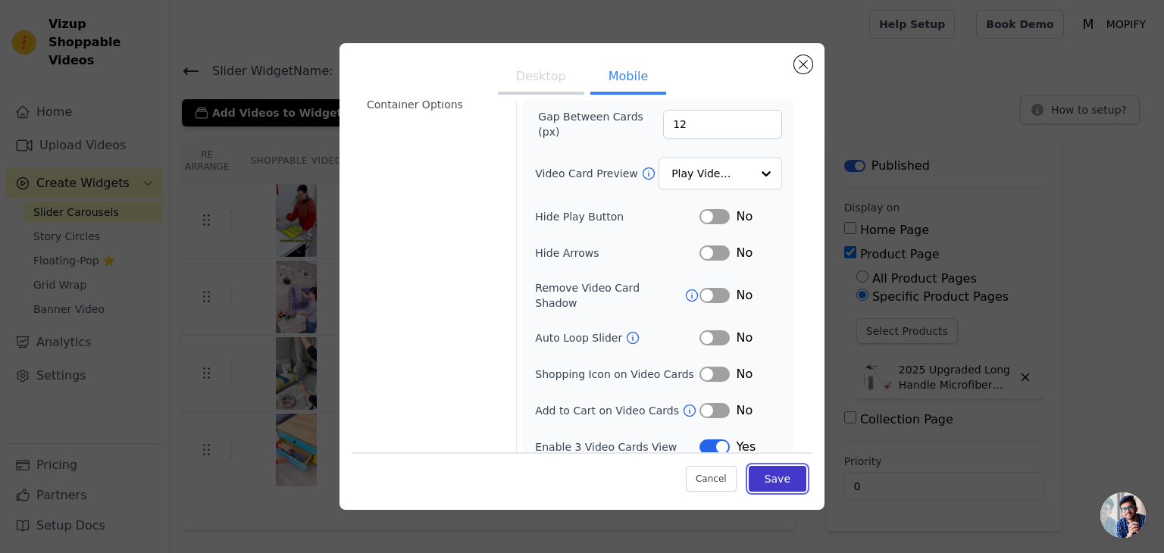
click at [776, 477] on button "Save" at bounding box center [778, 479] width 58 height 26
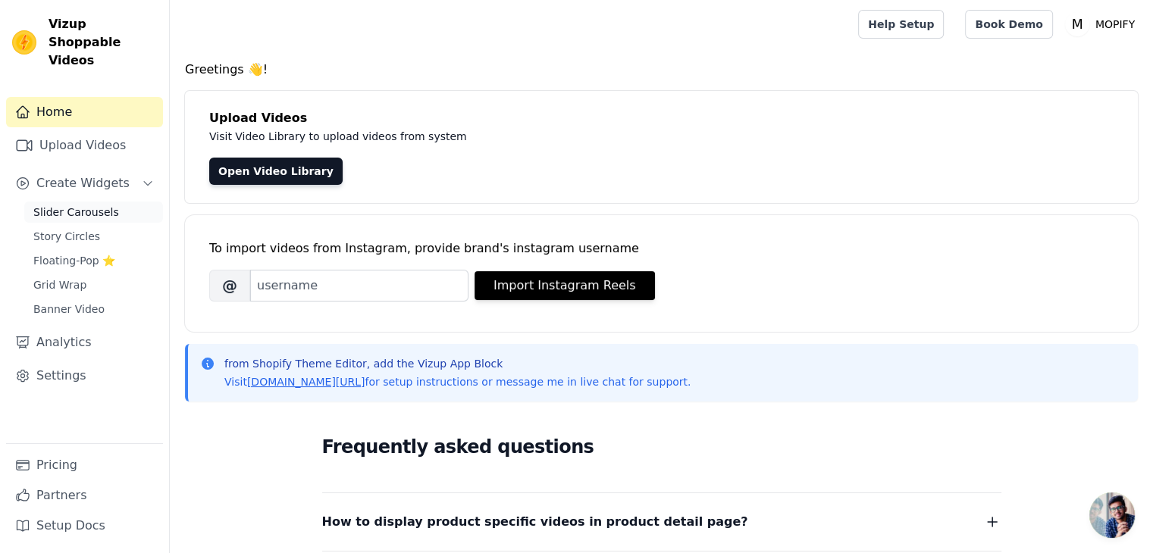
click at [75, 205] on span "Slider Carousels" at bounding box center [76, 212] width 86 height 15
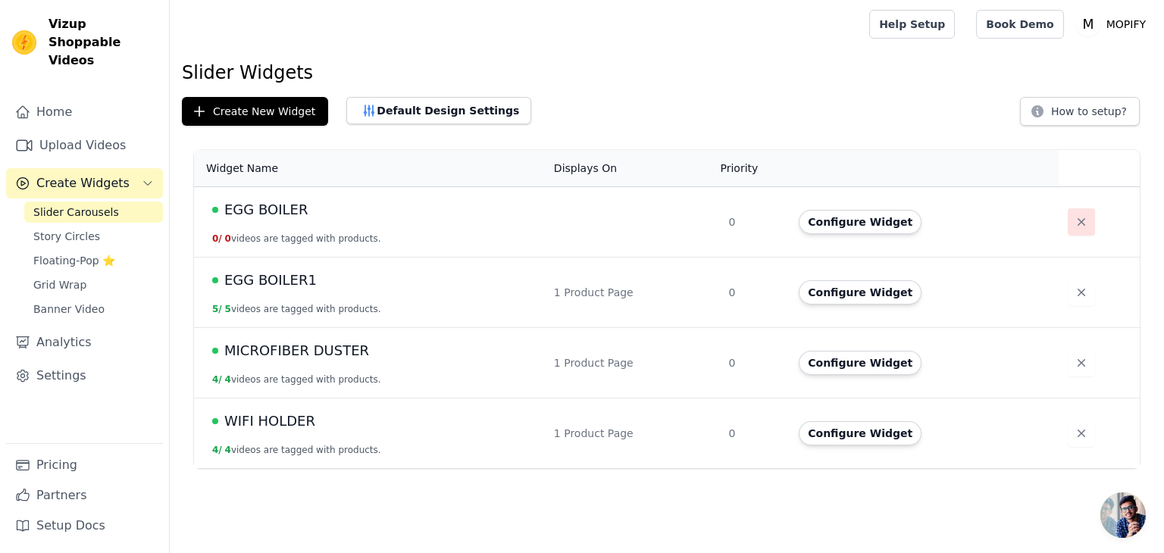
click at [1074, 224] on icon "button" at bounding box center [1081, 221] width 15 height 15
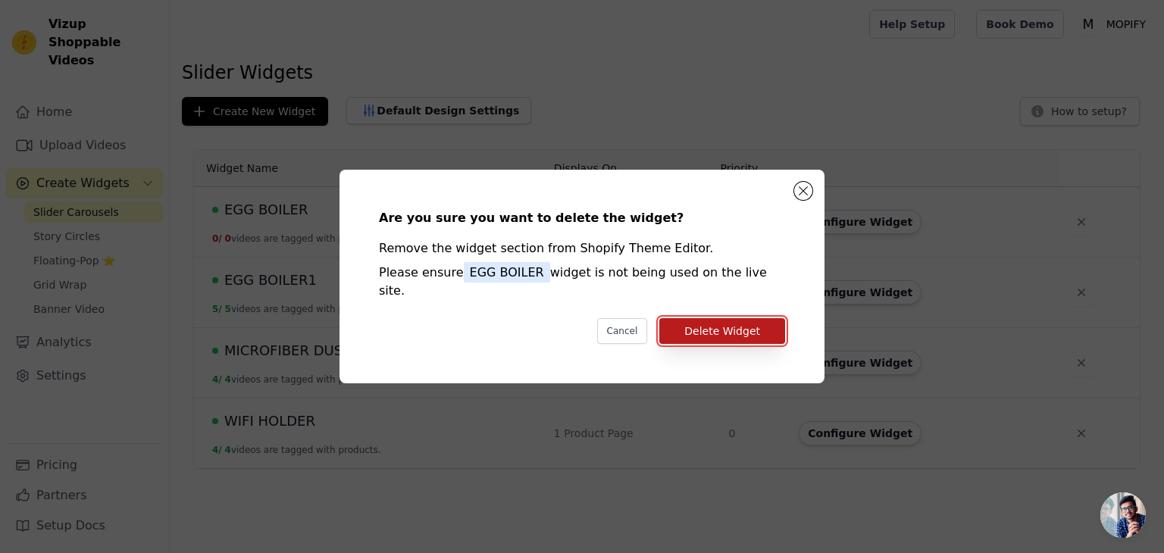
click at [755, 324] on button "Delete Widget" at bounding box center [722, 331] width 126 height 26
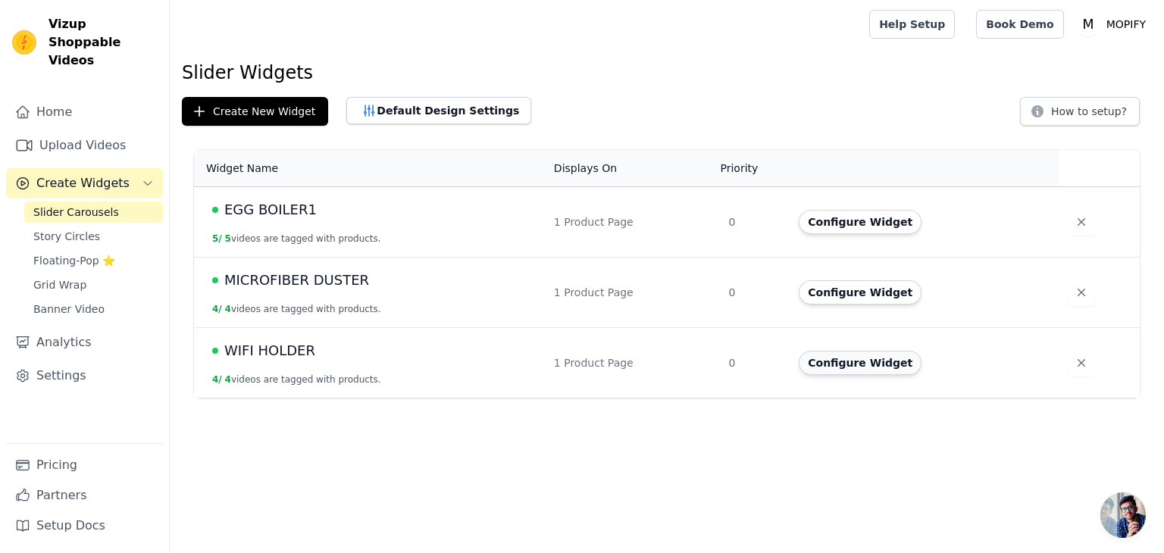
click at [828, 364] on button "Configure Widget" at bounding box center [860, 363] width 123 height 24
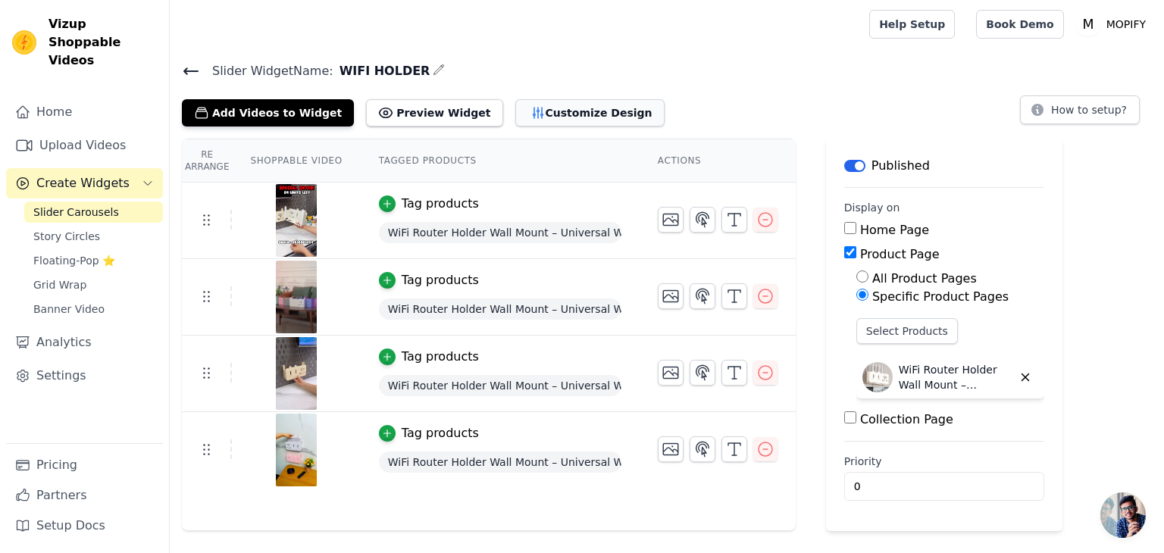
click at [551, 118] on button "Customize Design" at bounding box center [589, 112] width 149 height 27
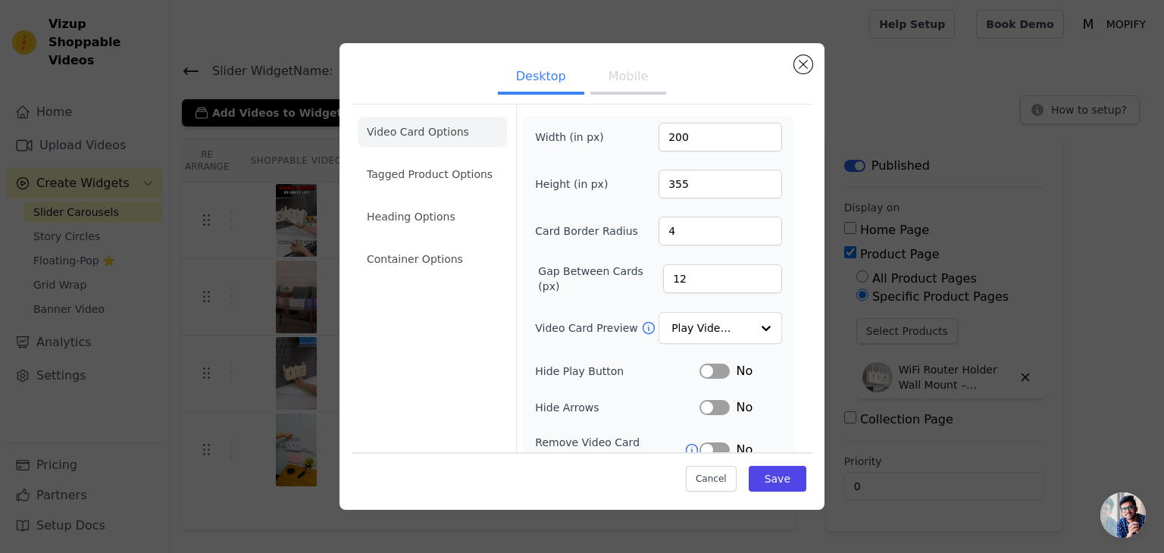
click at [623, 79] on button "Mobile" at bounding box center [628, 77] width 76 height 33
click at [540, 77] on button "Desktop" at bounding box center [541, 77] width 86 height 33
drag, startPoint x: 655, startPoint y: 134, endPoint x: 637, endPoint y: 134, distance: 18.2
click at [637, 134] on div "Width (in px) 200" at bounding box center [658, 137] width 247 height 29
click at [611, 74] on button "Mobile" at bounding box center [628, 77] width 76 height 33
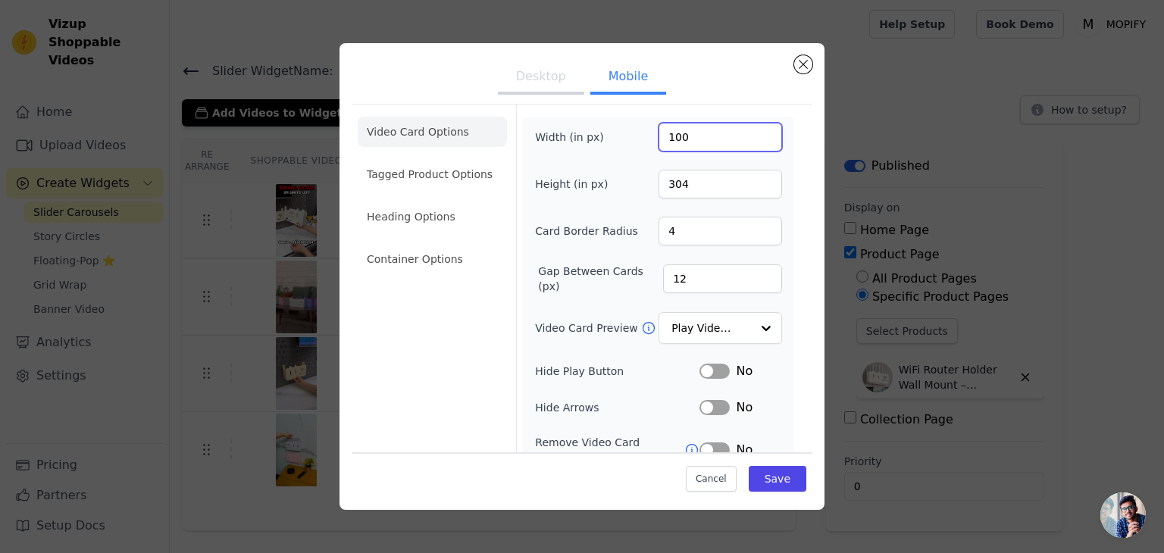
drag, startPoint x: 688, startPoint y: 130, endPoint x: 646, endPoint y: 125, distance: 42.8
click at [646, 125] on div "Width (in px) 100" at bounding box center [658, 137] width 247 height 29
drag, startPoint x: 679, startPoint y: 185, endPoint x: 653, endPoint y: 179, distance: 26.5
click at [659, 179] on input "304" at bounding box center [721, 184] width 124 height 29
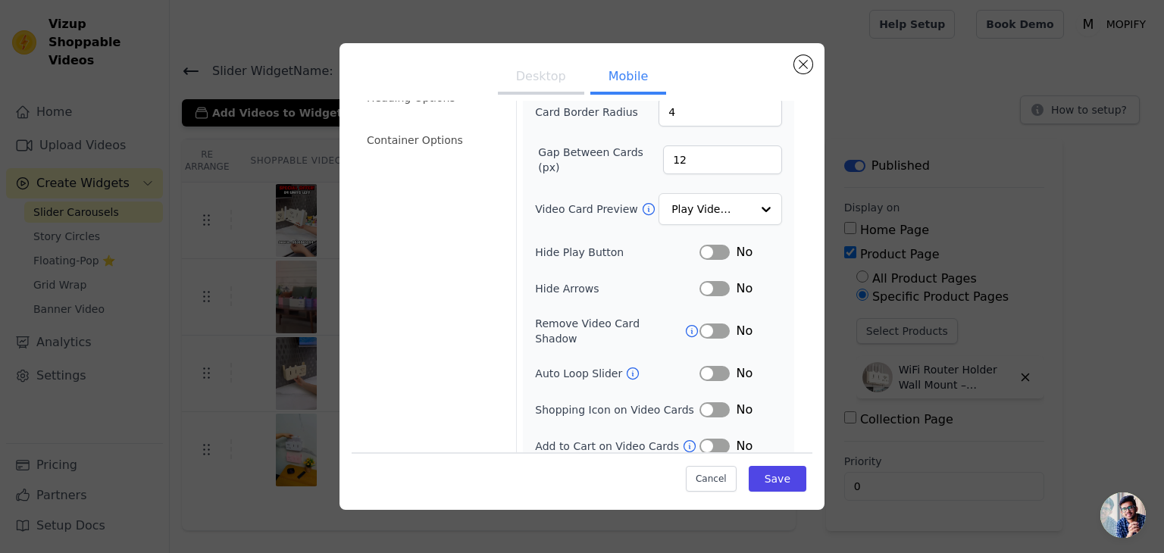
scroll to position [155, 0]
